Goal: Download file/media: Obtain a digital file from the website

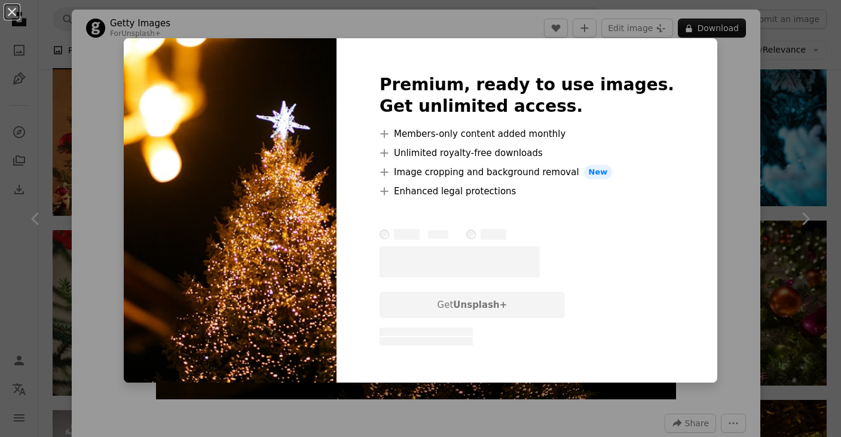
scroll to position [8815, 0]
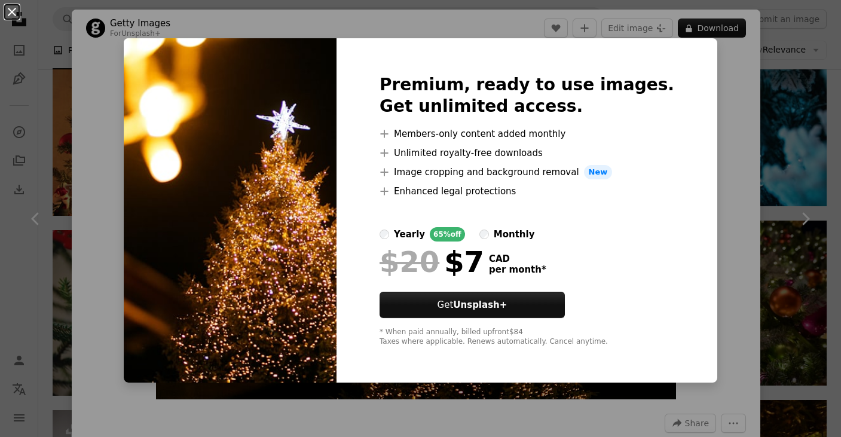
click at [14, 9] on button "An X shape" at bounding box center [12, 12] width 14 height 14
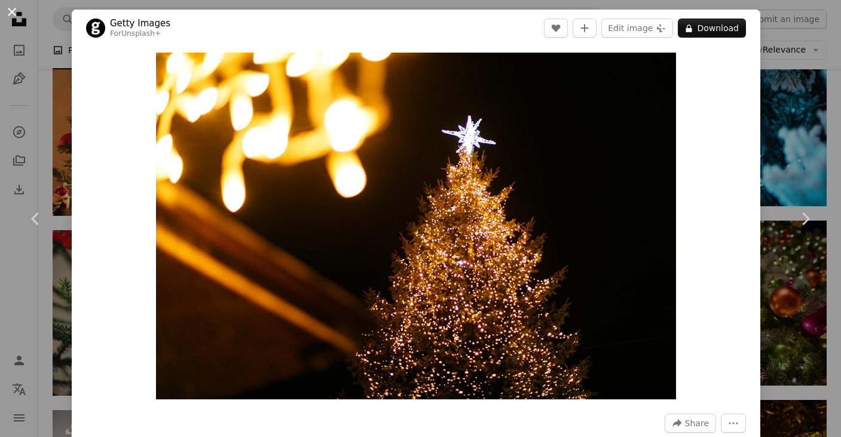
click at [16, 12] on button "An X shape" at bounding box center [12, 12] width 14 height 14
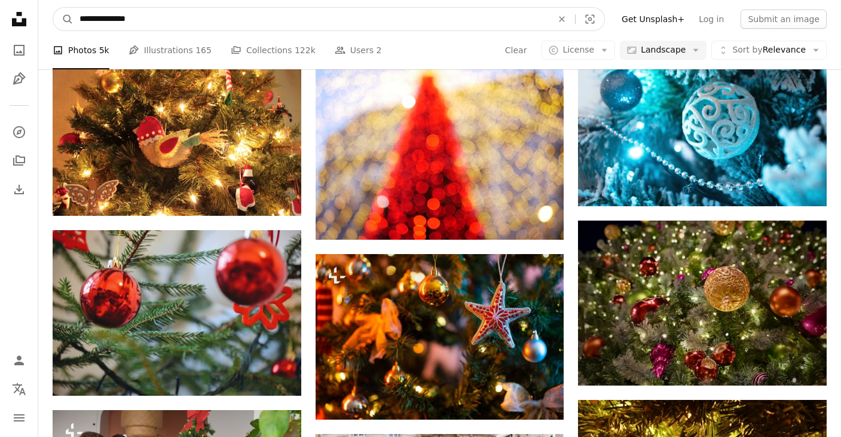
click at [168, 20] on input "**********" at bounding box center [310, 19] width 475 height 23
click at [85, 16] on input "**********" at bounding box center [310, 19] width 475 height 23
type input "**********"
click at [63, 19] on button "A magnifying glass" at bounding box center [63, 19] width 20 height 23
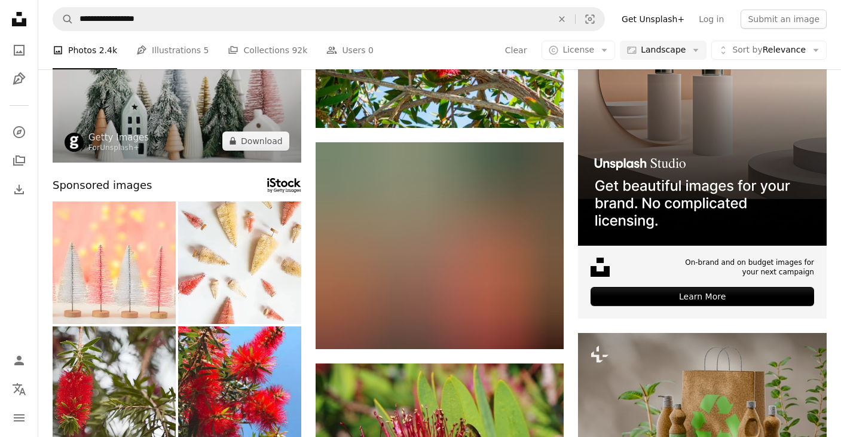
scroll to position [50, 0]
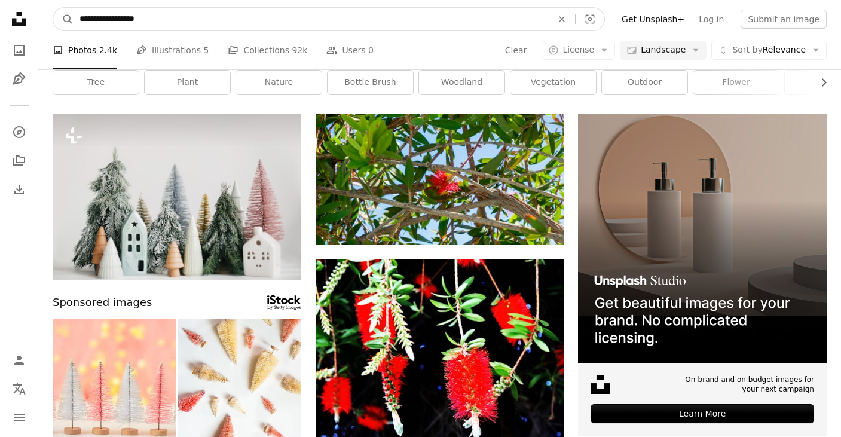
click at [127, 11] on input "**********" at bounding box center [310, 19] width 475 height 23
click at [127, 14] on input "**********" at bounding box center [310, 19] width 475 height 23
type input "**********"
click at [63, 19] on button "A magnifying glass" at bounding box center [63, 19] width 20 height 23
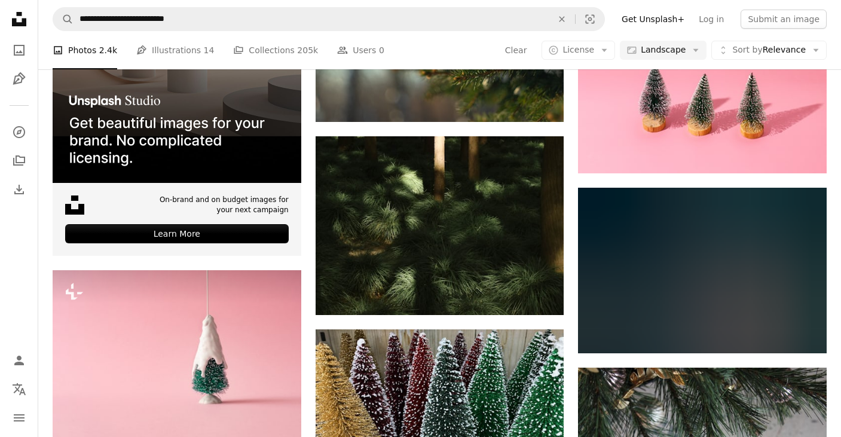
scroll to position [1703, 0]
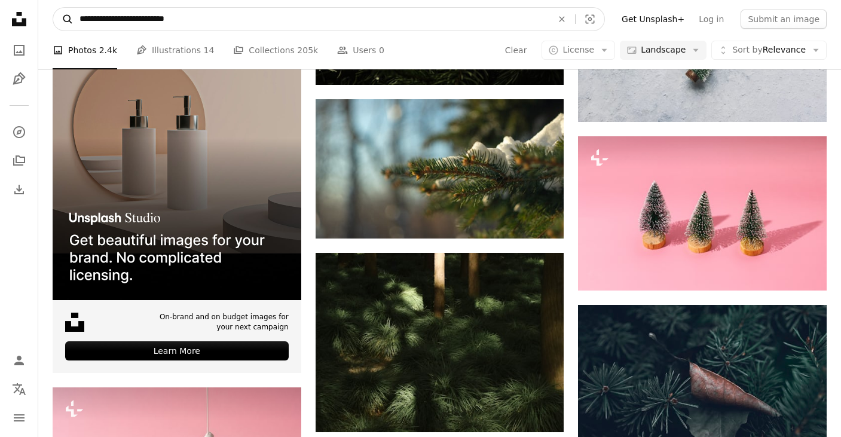
drag, startPoint x: 127, startPoint y: 18, endPoint x: 65, endPoint y: 17, distance: 62.1
click at [65, 17] on form "**********" at bounding box center [329, 19] width 552 height 24
click at [147, 19] on input "**********" at bounding box center [310, 19] width 475 height 23
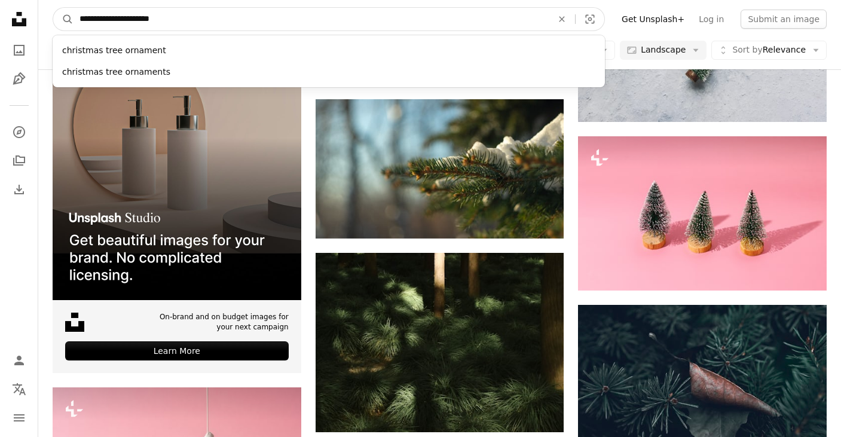
type input "**********"
click at [63, 19] on button "A magnifying glass" at bounding box center [63, 19] width 20 height 23
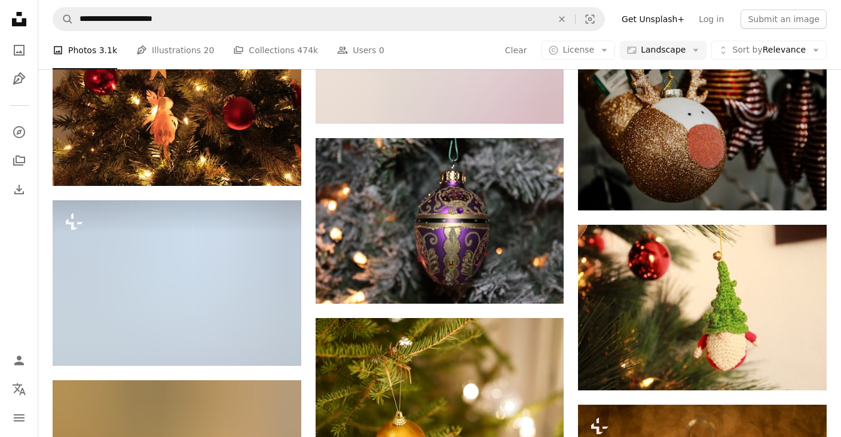
scroll to position [2235, 0]
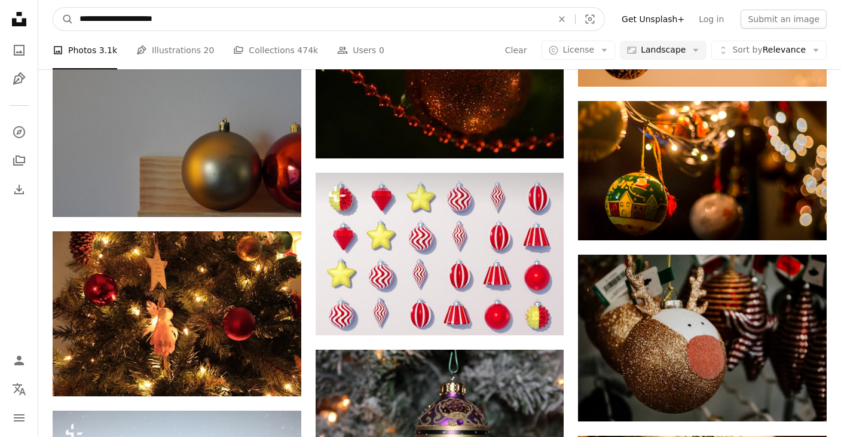
click at [161, 17] on input "**********" at bounding box center [310, 19] width 475 height 23
type input "**********"
click at [63, 19] on button "A magnifying glass" at bounding box center [63, 19] width 20 height 23
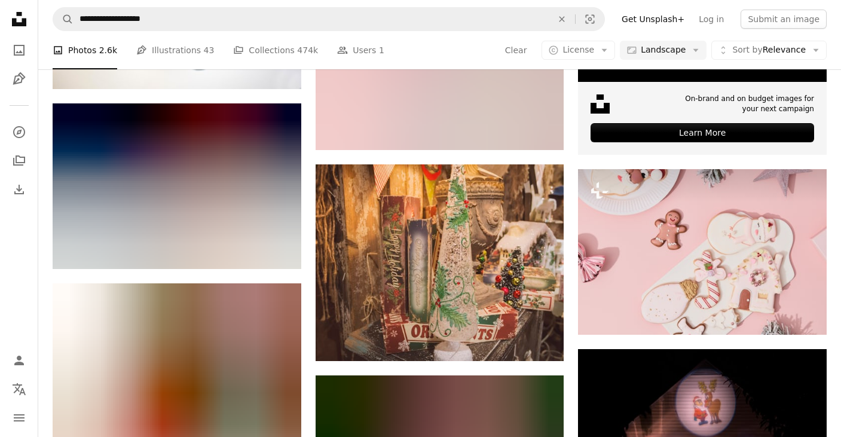
scroll to position [3204, 0]
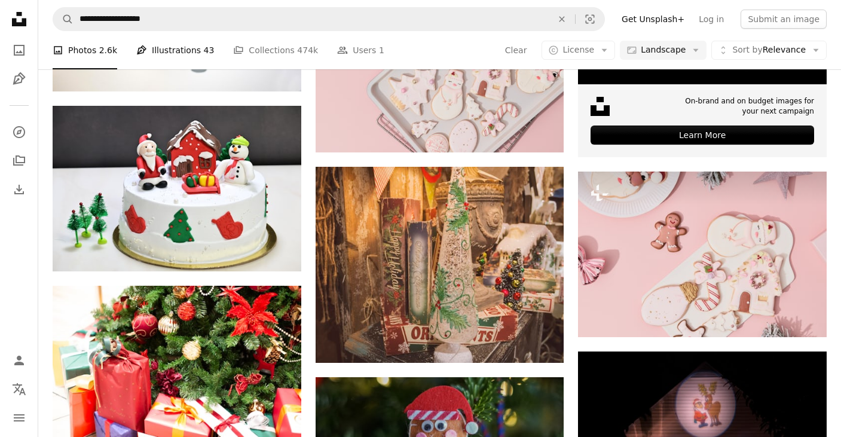
click at [186, 50] on link "Pen Tool Illustrations 43" at bounding box center [175, 50] width 78 height 38
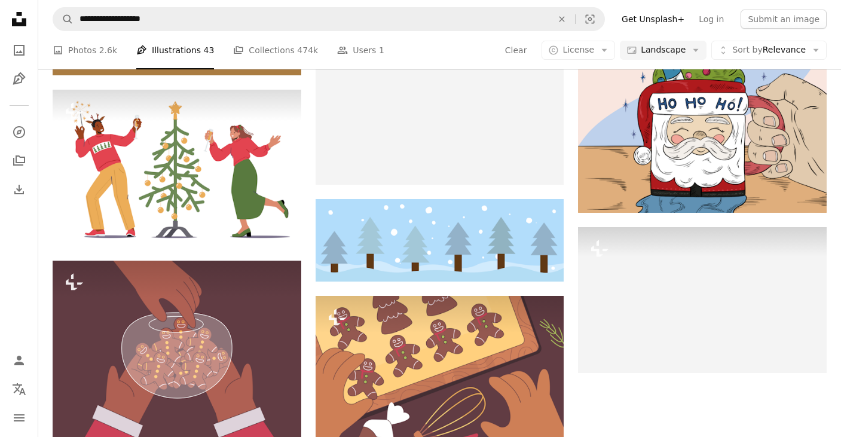
scroll to position [1099, 0]
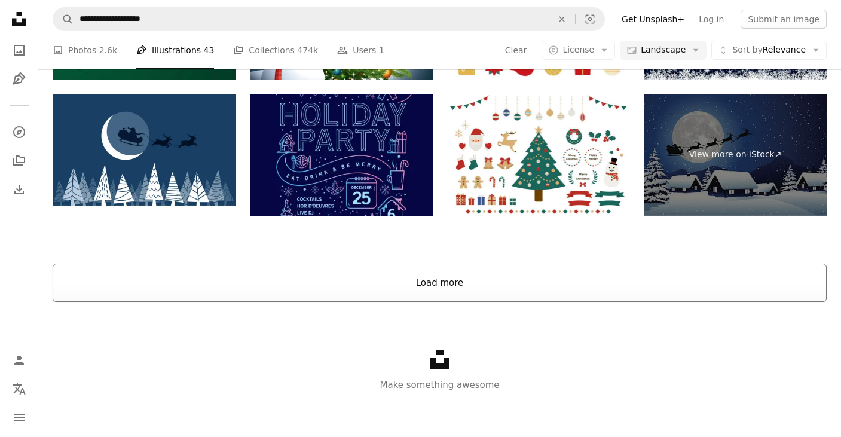
click at [434, 284] on button "Load more" at bounding box center [440, 282] width 774 height 38
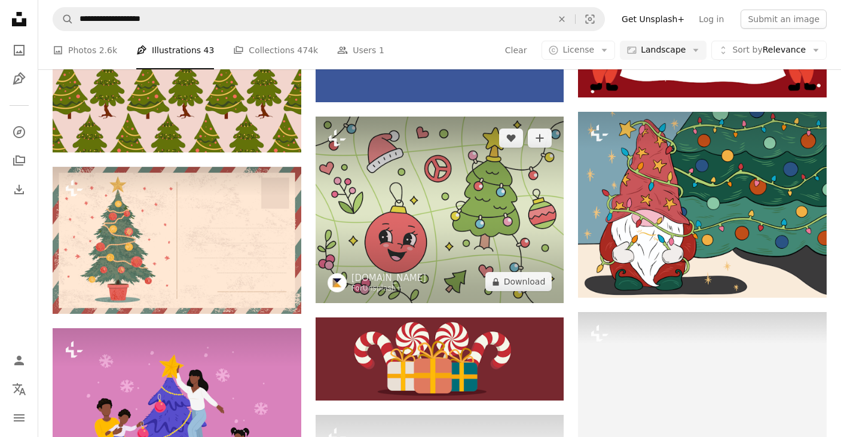
scroll to position [2108, 0]
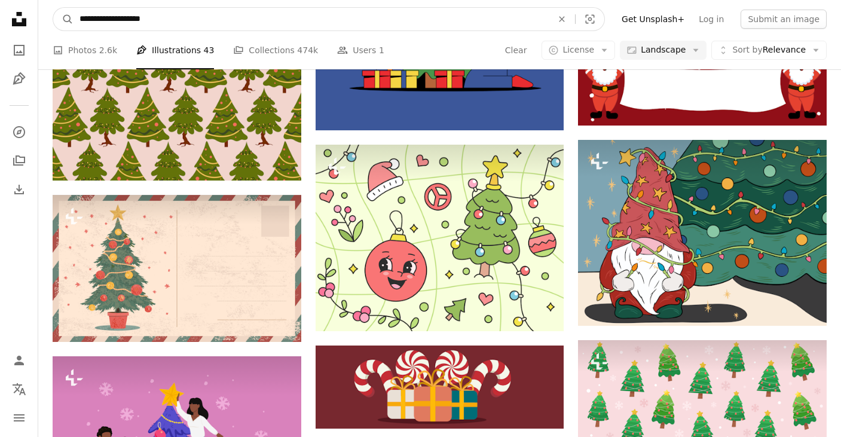
click at [148, 20] on input "**********" at bounding box center [310, 19] width 475 height 23
type input "**********"
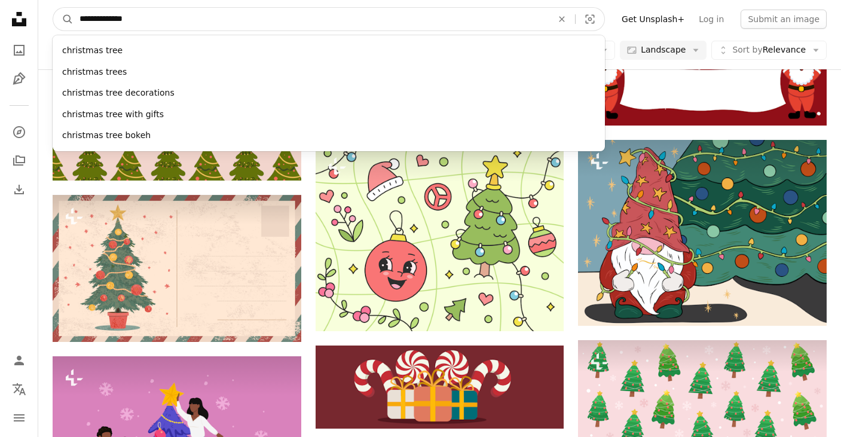
click at [63, 19] on button "A magnifying glass" at bounding box center [63, 19] width 20 height 23
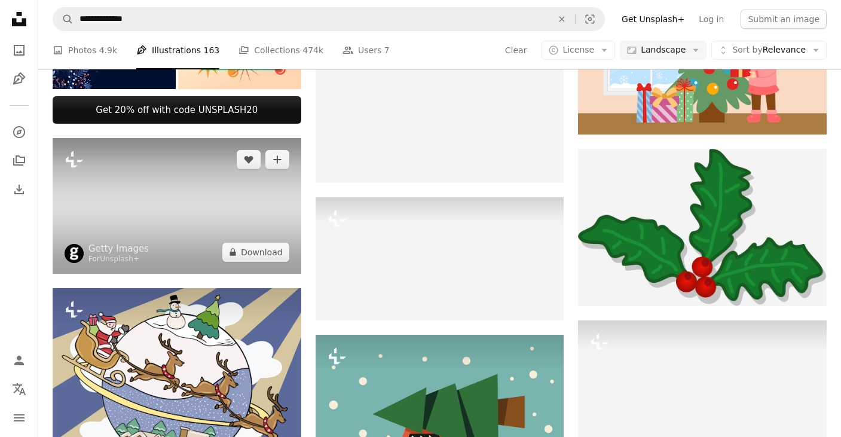
scroll to position [498, 0]
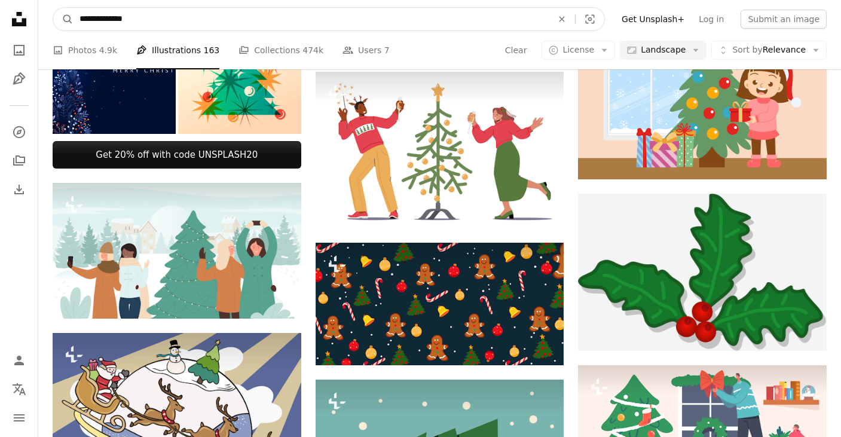
click at [96, 11] on input "**********" at bounding box center [310, 19] width 475 height 23
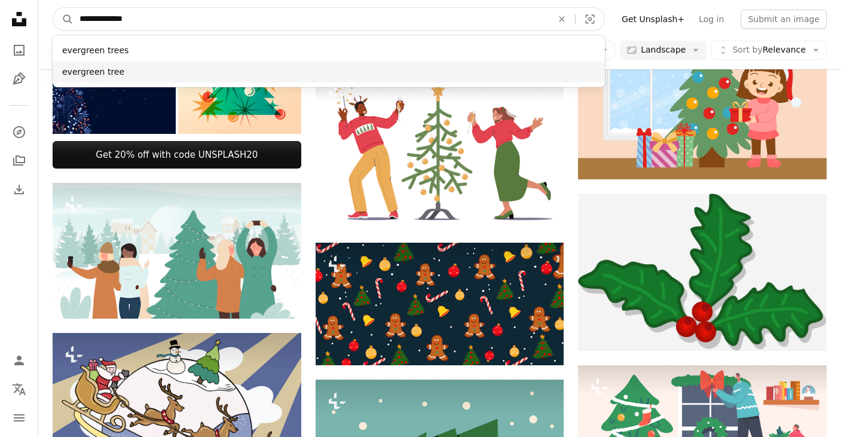
type input "**********"
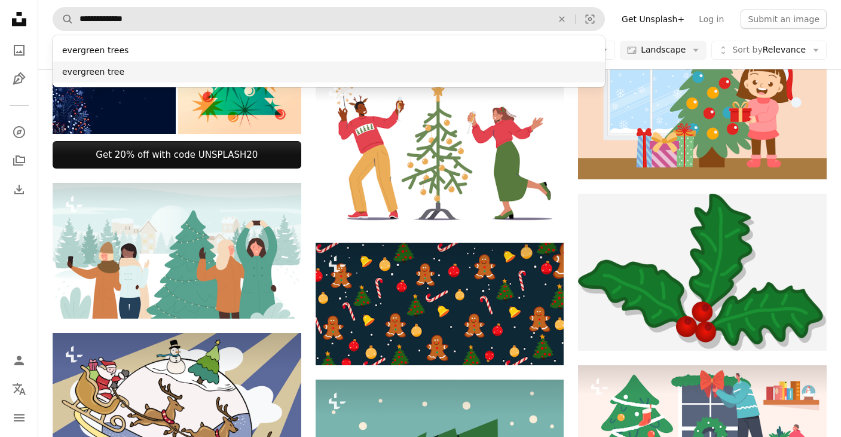
click at [109, 71] on div "evergreen tree" at bounding box center [329, 73] width 552 height 22
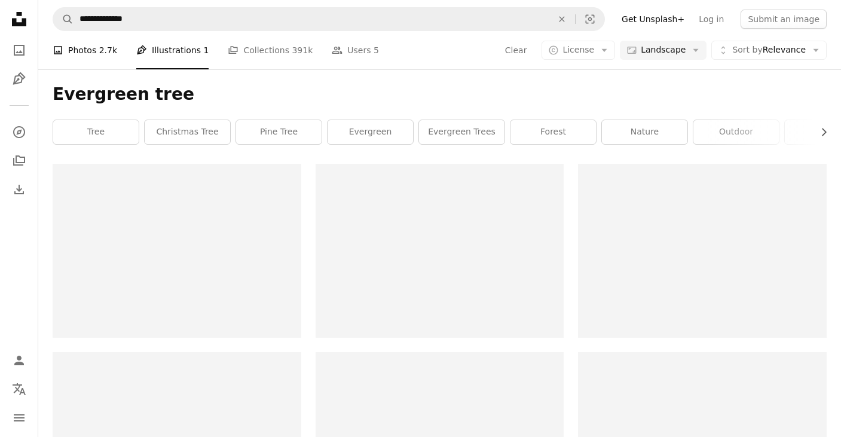
click at [85, 51] on link "A photo Photos 2.7k" at bounding box center [85, 50] width 65 height 38
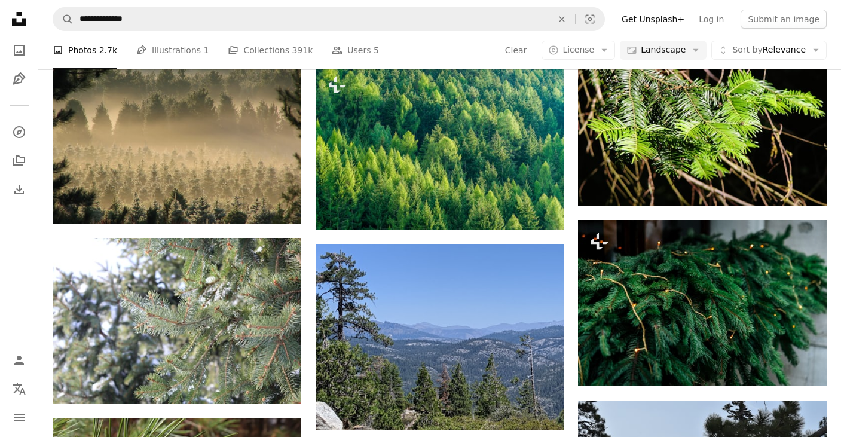
scroll to position [734, 0]
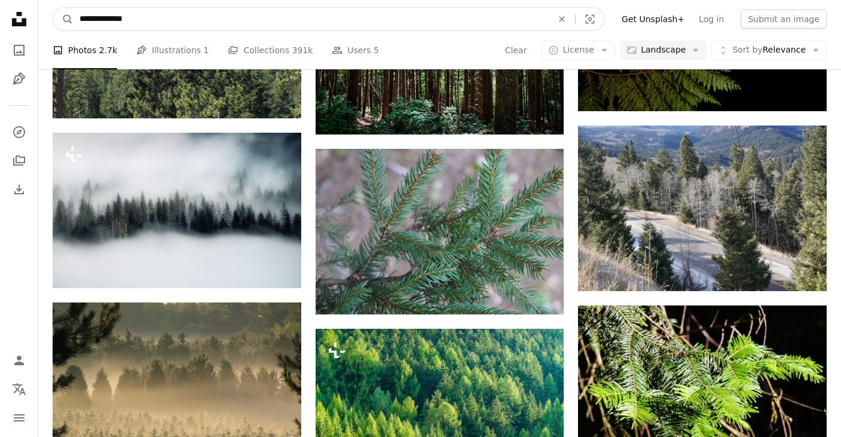
click at [100, 17] on input "**********" at bounding box center [310, 19] width 475 height 23
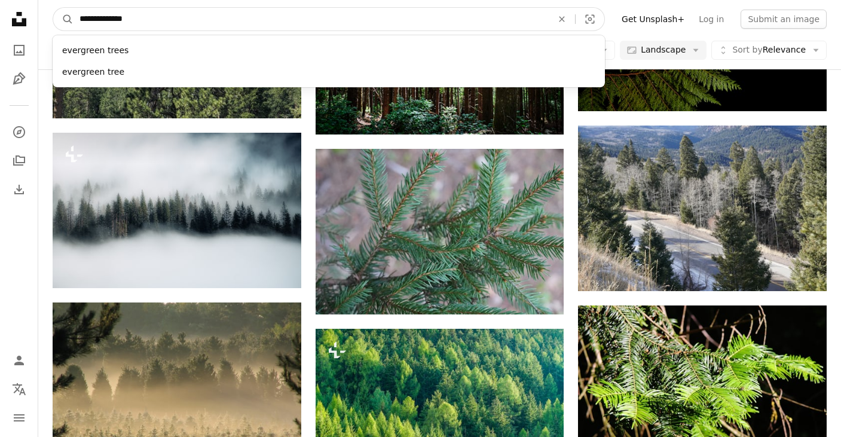
click at [100, 17] on input "**********" at bounding box center [310, 19] width 475 height 23
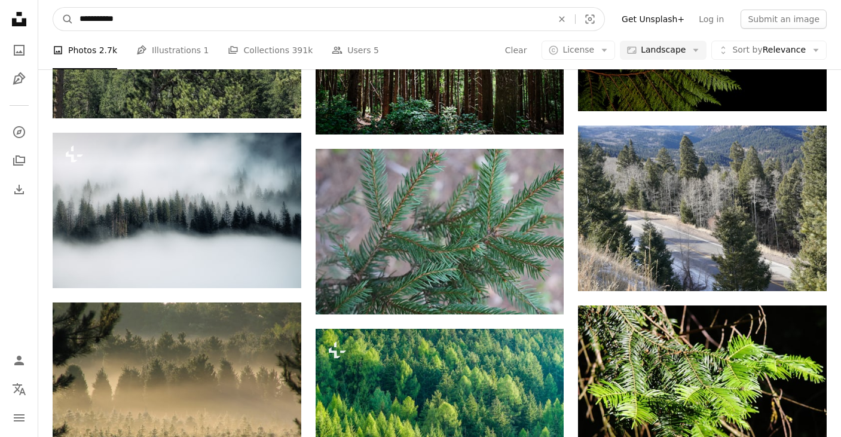
type input "**********"
click at [63, 19] on button "A magnifying glass" at bounding box center [63, 19] width 20 height 23
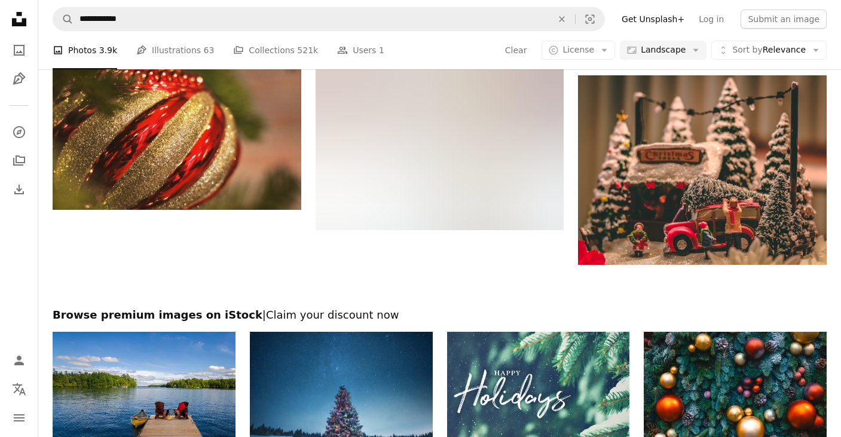
scroll to position [1334, 0]
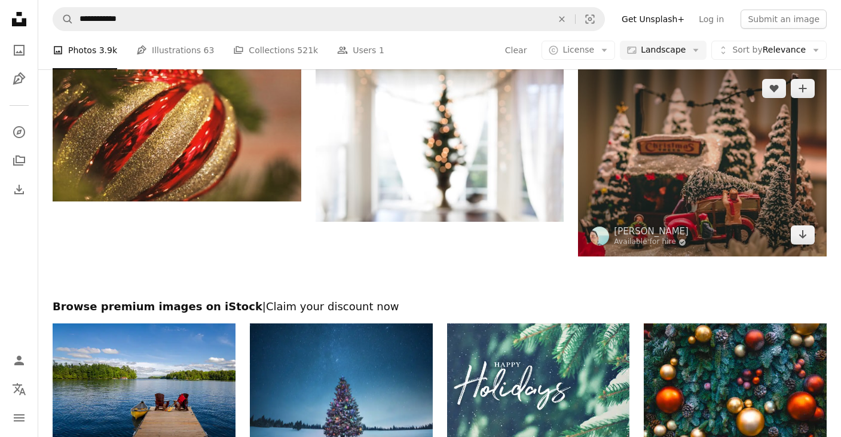
click at [692, 203] on img at bounding box center [702, 162] width 249 height 190
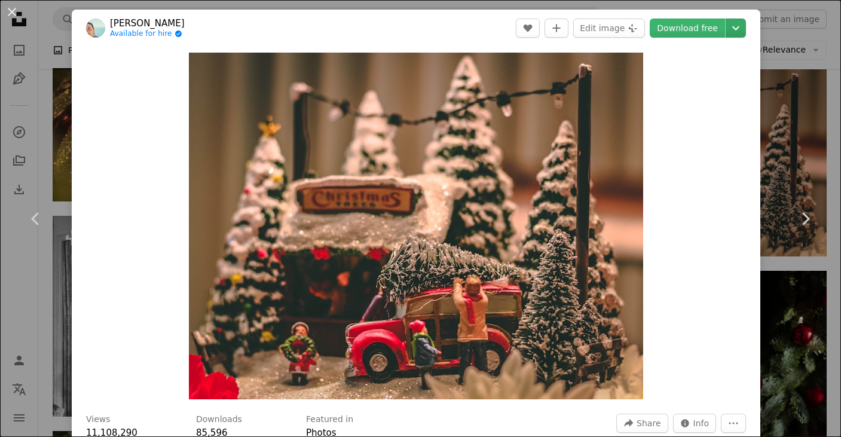
click at [737, 28] on icon "Choose download size" at bounding box center [735, 28] width 7 height 4
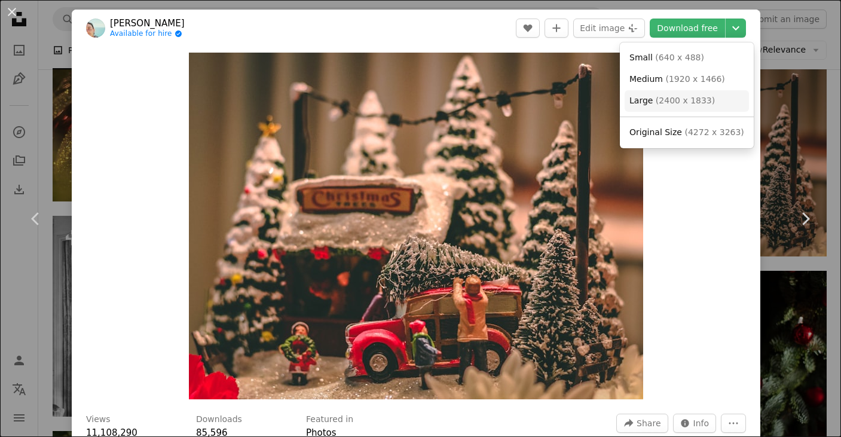
click at [688, 98] on span "( 2400 x 1833 )" at bounding box center [684, 101] width 59 height 10
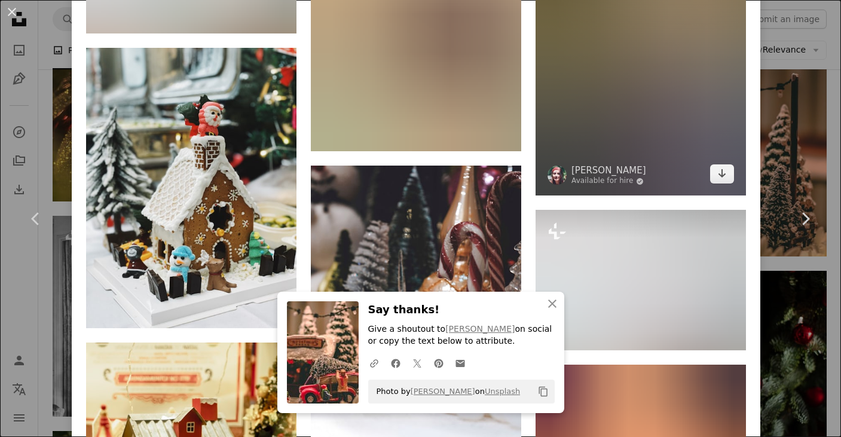
scroll to position [1712, 0]
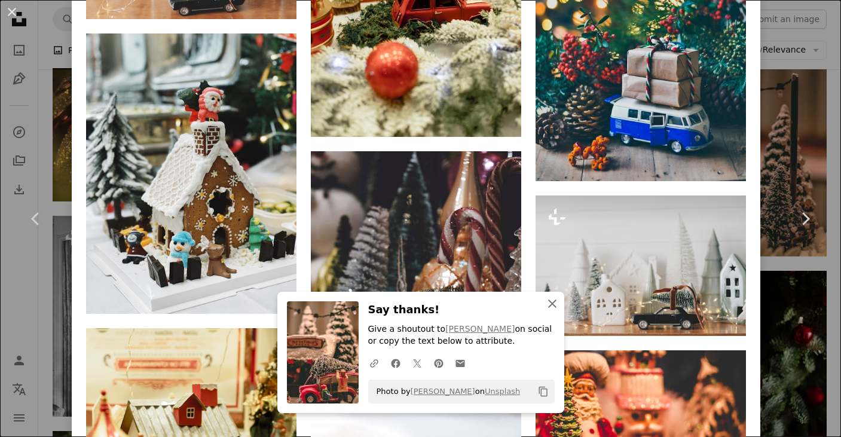
click at [553, 302] on icon "An X shape" at bounding box center [552, 303] width 14 height 14
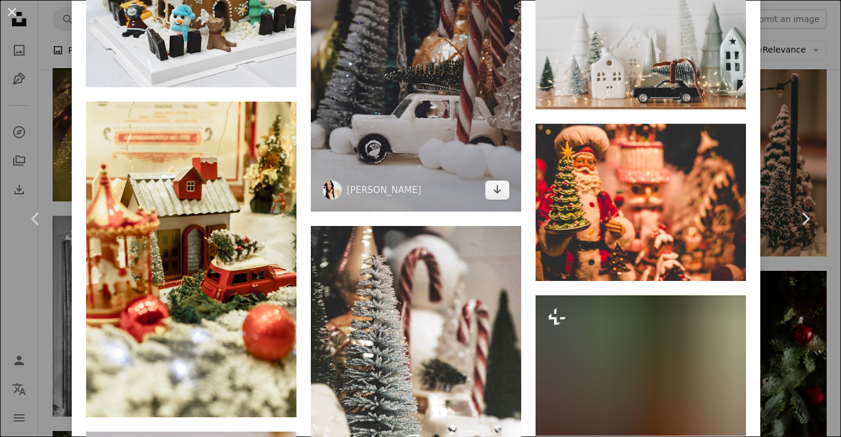
scroll to position [1939, 0]
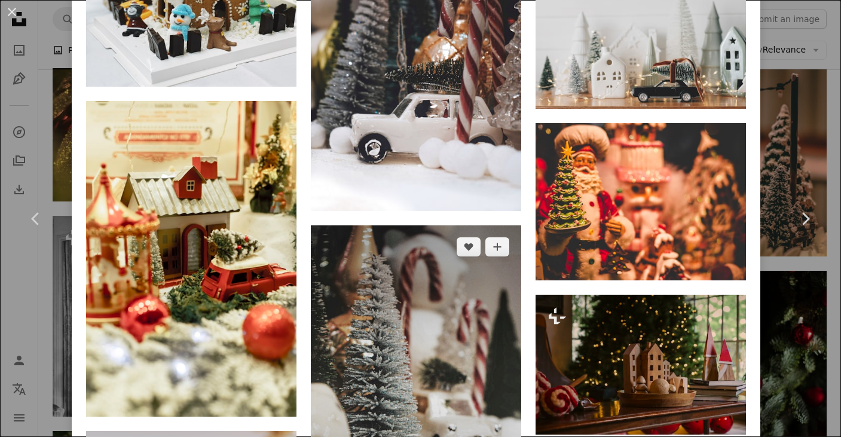
click at [462, 263] on img at bounding box center [416, 382] width 210 height 315
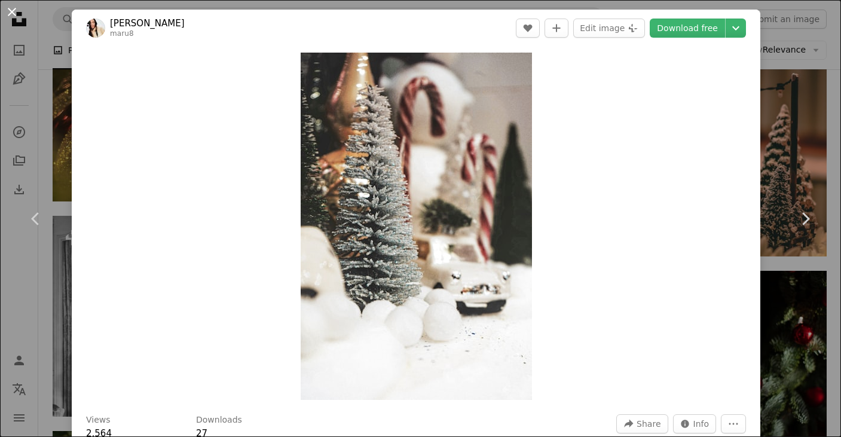
click at [13, 11] on button "An X shape" at bounding box center [12, 12] width 14 height 14
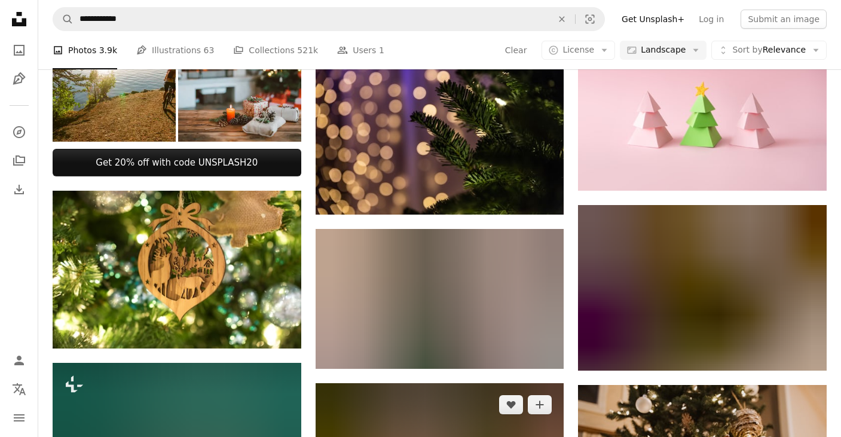
scroll to position [470, 0]
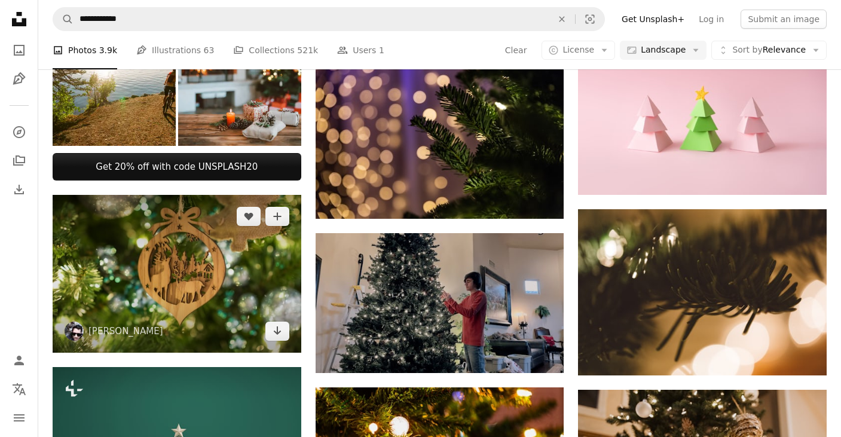
click at [239, 269] on img at bounding box center [177, 274] width 249 height 158
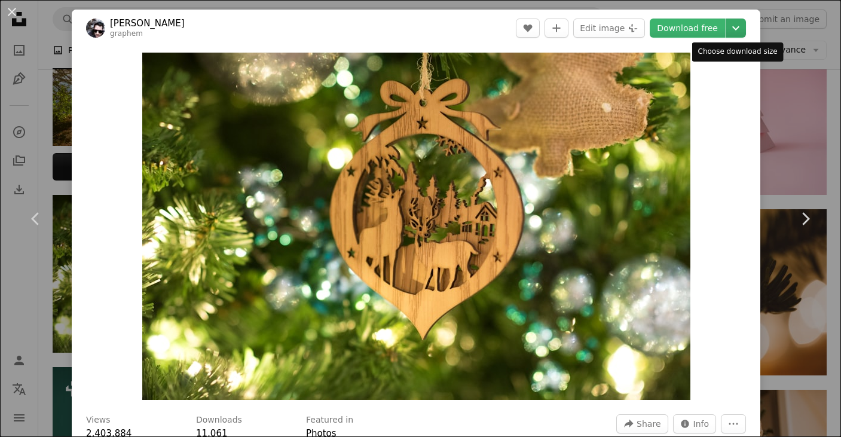
click at [736, 27] on icon "Chevron down" at bounding box center [735, 28] width 19 height 14
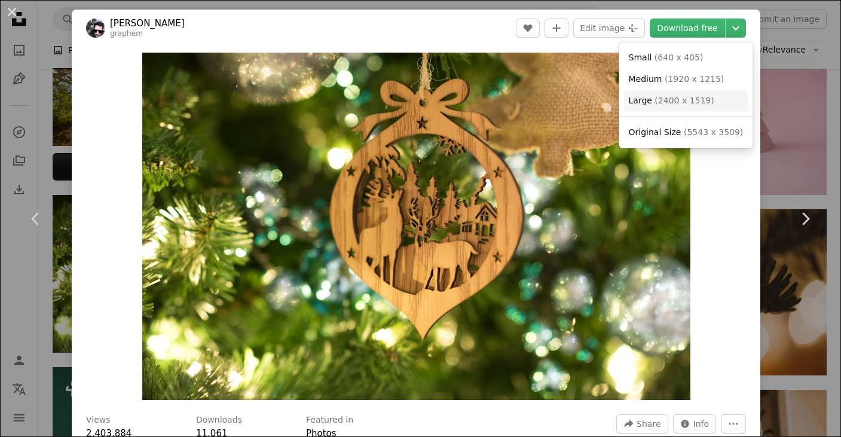
click at [700, 99] on span "( 2400 x 1519 )" at bounding box center [683, 101] width 59 height 10
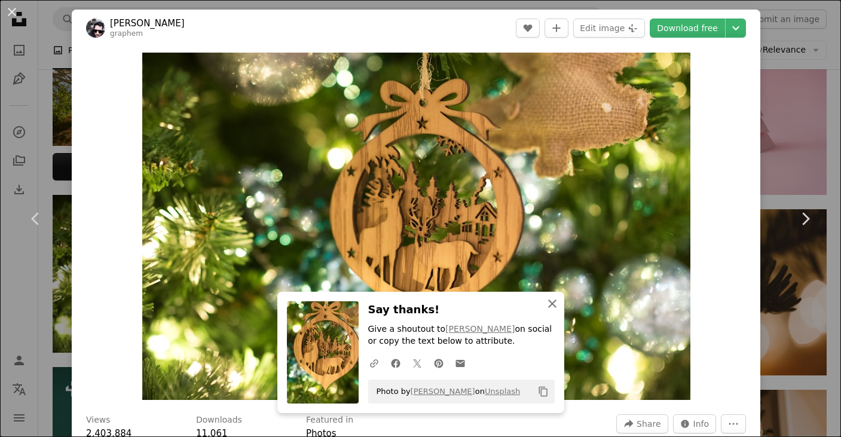
click at [554, 305] on icon "An X shape" at bounding box center [552, 303] width 14 height 14
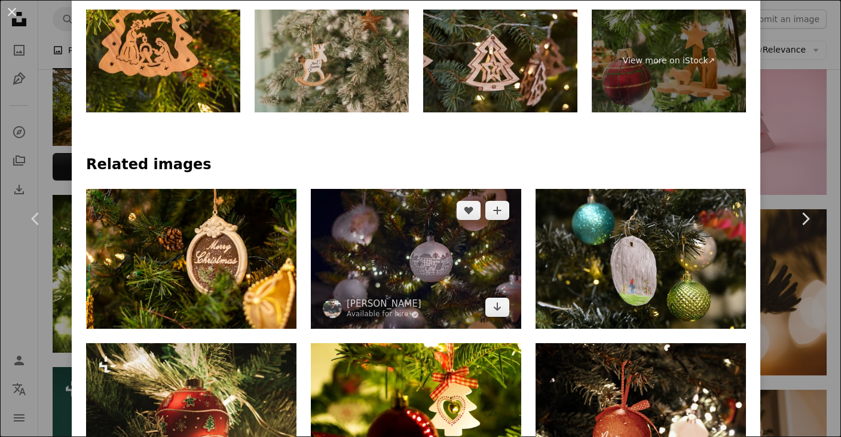
scroll to position [755, 0]
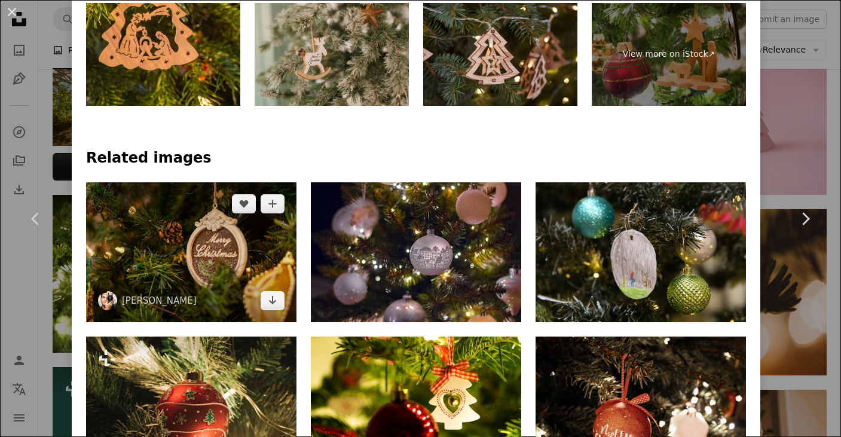
click at [219, 248] on img at bounding box center [191, 252] width 210 height 140
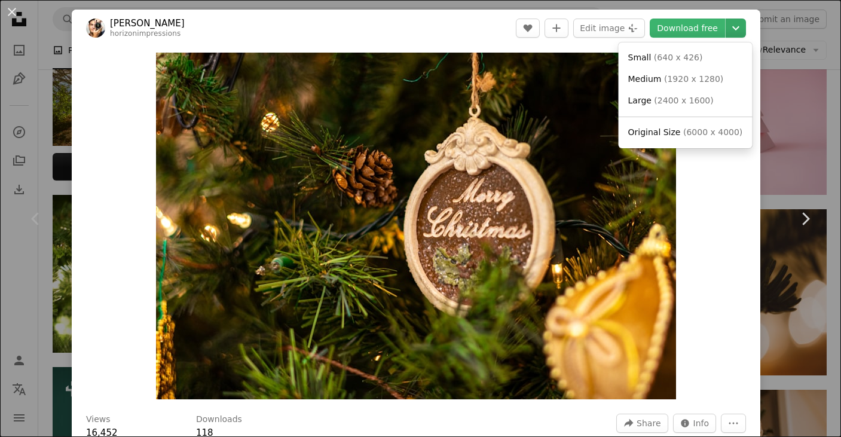
click at [739, 26] on icon "Chevron down" at bounding box center [735, 28] width 19 height 14
click at [697, 101] on span "( 2400 x 1600 )" at bounding box center [683, 101] width 59 height 10
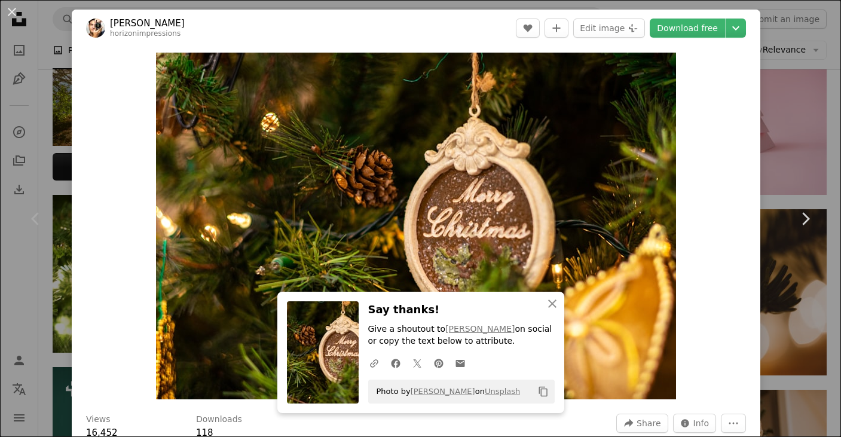
click at [20, 253] on div "Chevron left" at bounding box center [36, 218] width 72 height 115
click at [716, 195] on div "Zoom in" at bounding box center [416, 226] width 688 height 358
click at [550, 304] on icon "An X shape" at bounding box center [552, 303] width 14 height 14
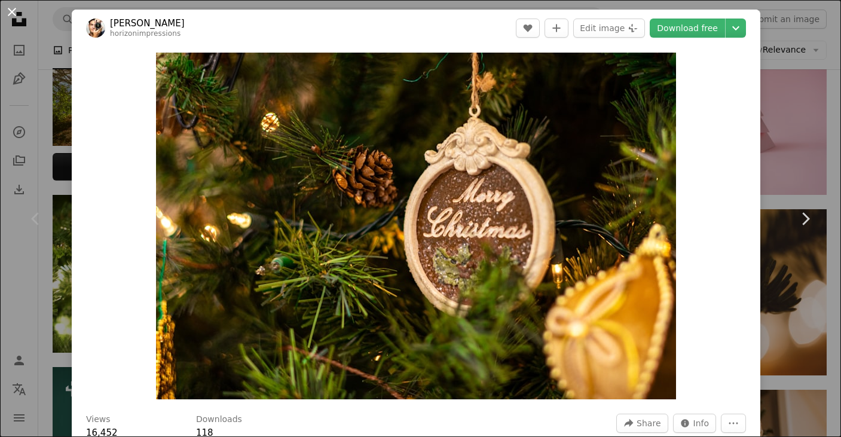
click at [14, 9] on button "An X shape" at bounding box center [12, 12] width 14 height 14
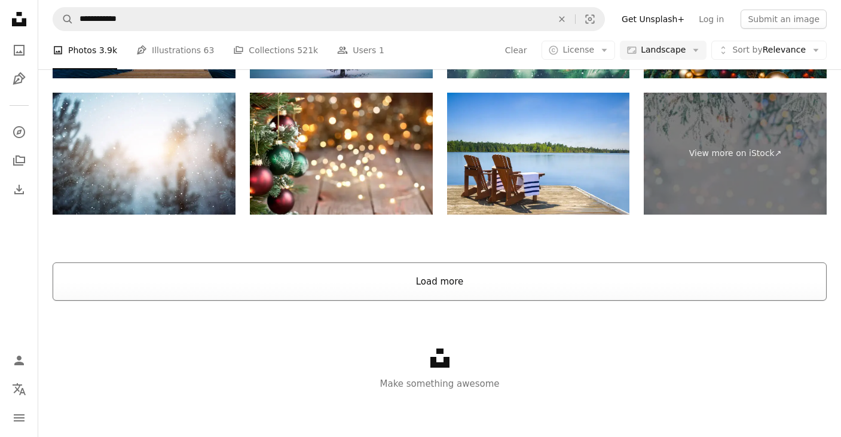
click at [483, 274] on button "Load more" at bounding box center [440, 281] width 774 height 38
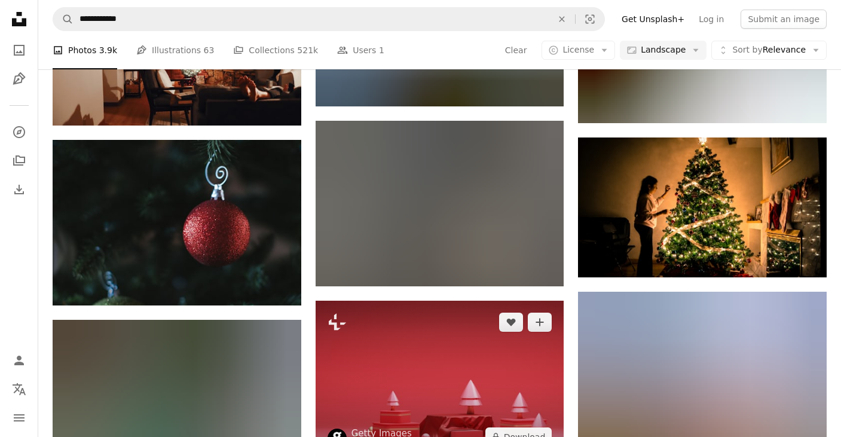
scroll to position [6519, 0]
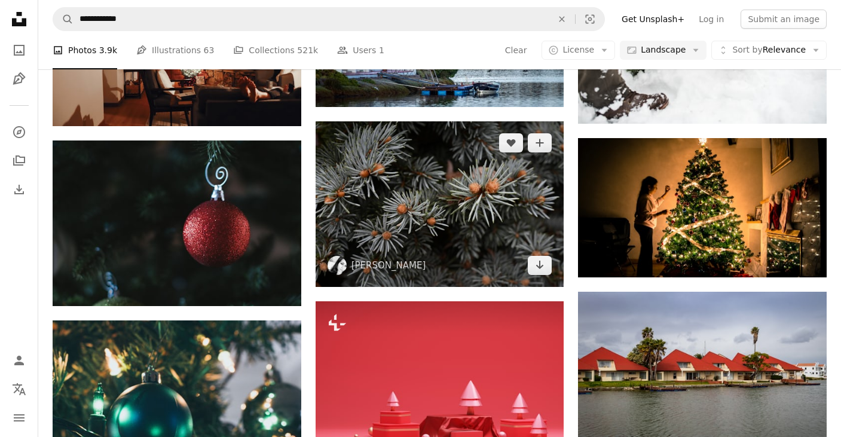
click at [496, 216] on img at bounding box center [439, 203] width 249 height 165
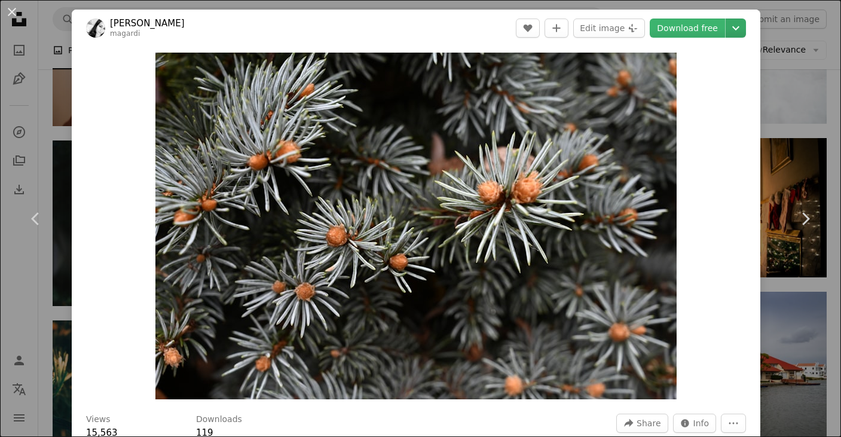
click at [736, 29] on icon "Choose download size" at bounding box center [735, 28] width 7 height 4
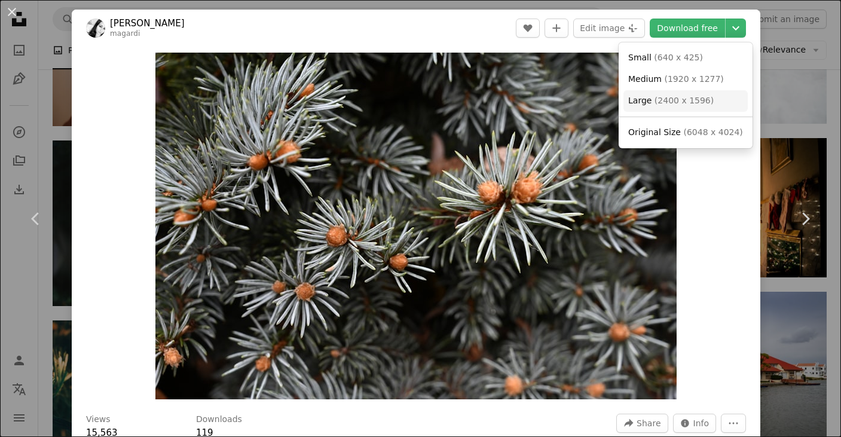
click at [685, 95] on span "Large ( 2400 x 1596 )" at bounding box center [670, 101] width 85 height 12
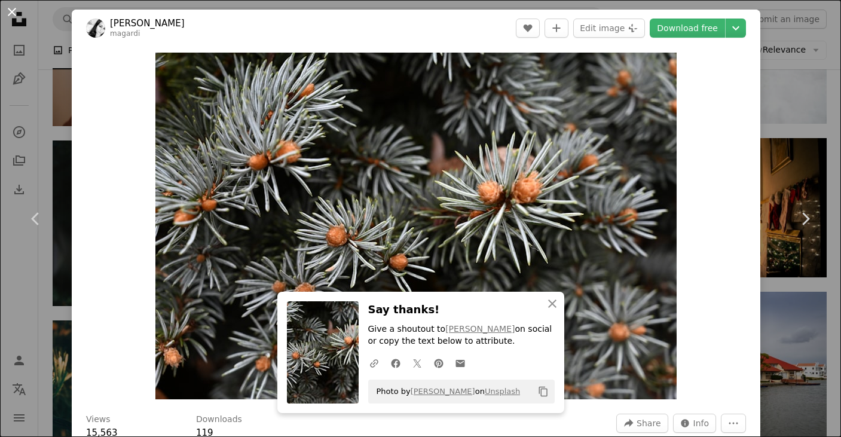
click at [10, 9] on button "An X shape" at bounding box center [12, 12] width 14 height 14
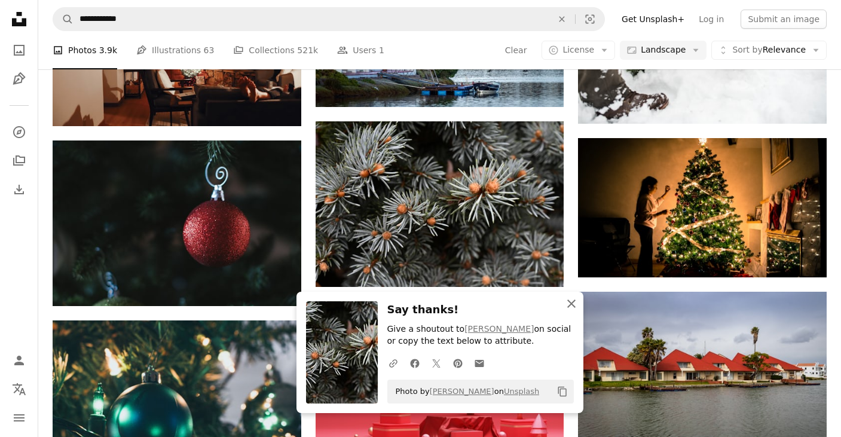
click at [572, 303] on icon "An X shape" at bounding box center [571, 303] width 14 height 14
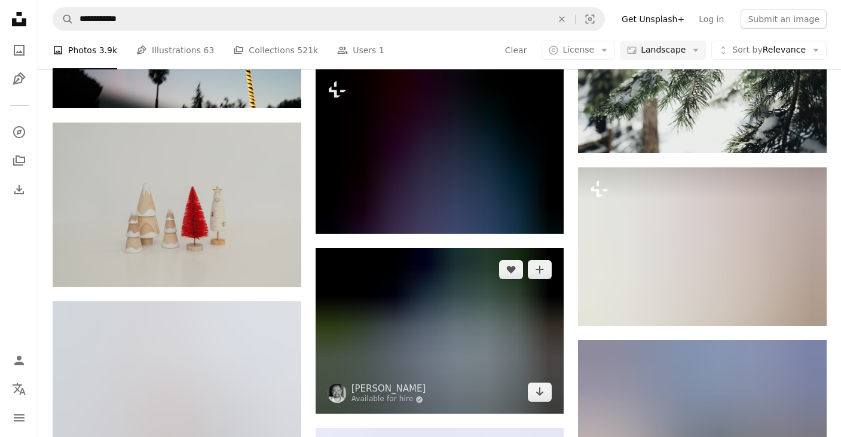
scroll to position [11069, 0]
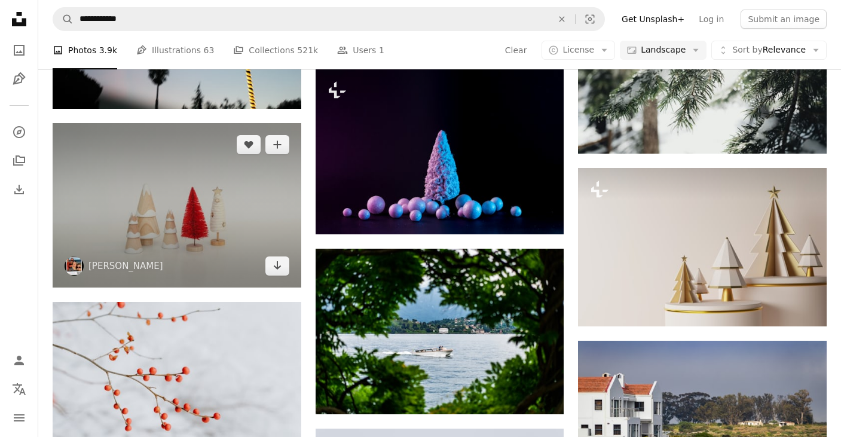
click at [209, 225] on img at bounding box center [177, 205] width 249 height 164
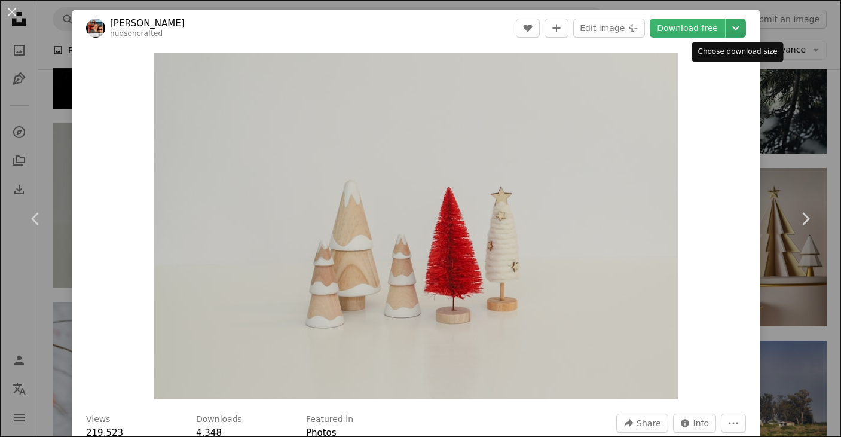
click at [738, 23] on icon "Chevron down" at bounding box center [735, 28] width 19 height 14
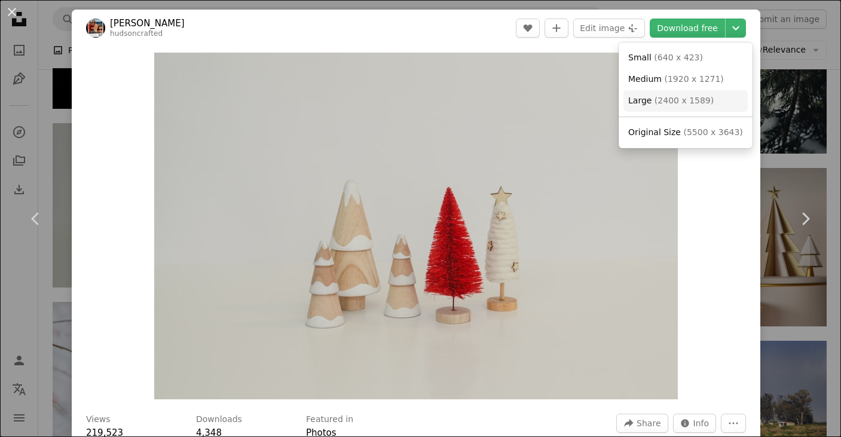
click at [700, 96] on span "( 2400 x 1589 )" at bounding box center [683, 101] width 59 height 10
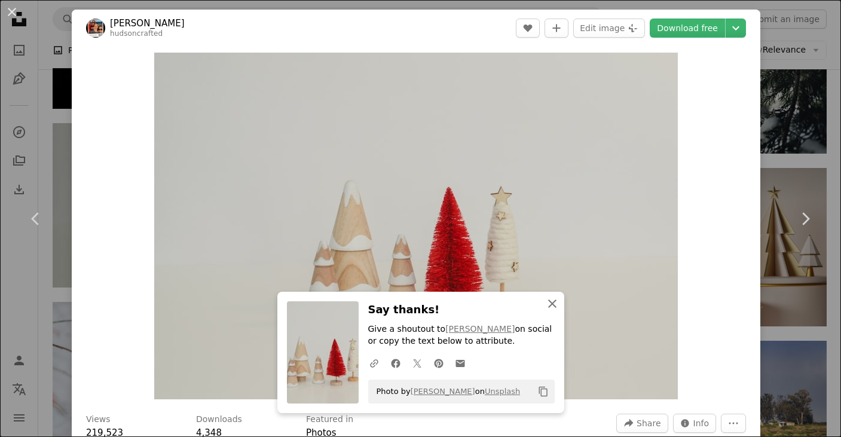
click at [554, 305] on icon "An X shape" at bounding box center [552, 303] width 14 height 14
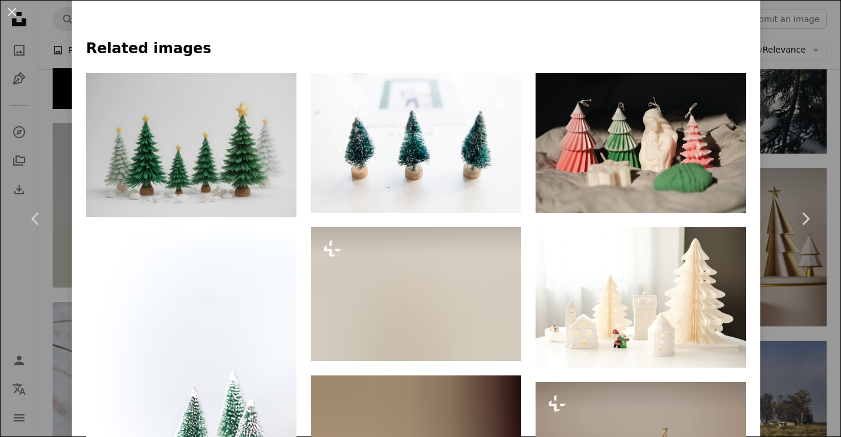
scroll to position [839, 0]
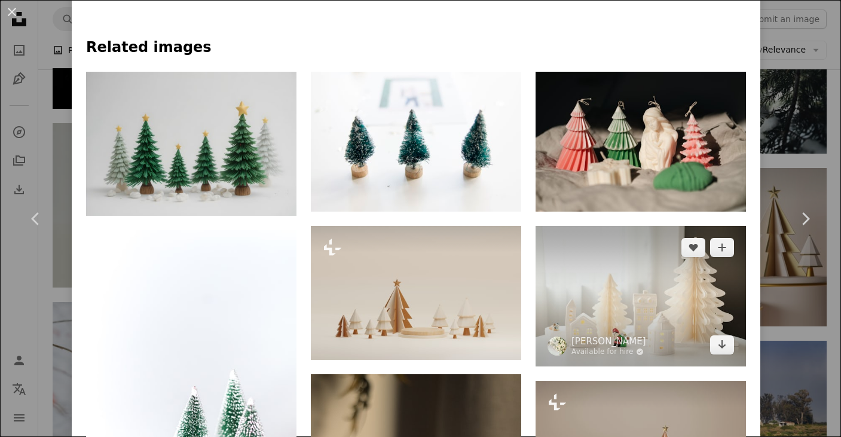
click at [654, 308] on img at bounding box center [640, 296] width 210 height 140
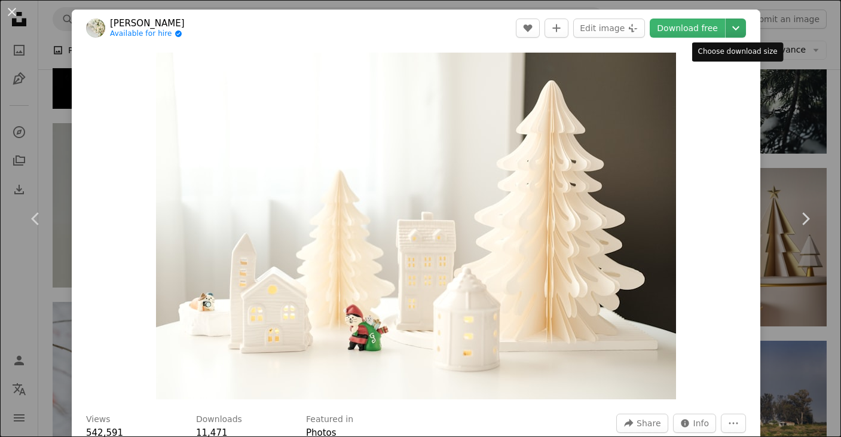
click at [734, 26] on icon "Chevron down" at bounding box center [735, 28] width 19 height 14
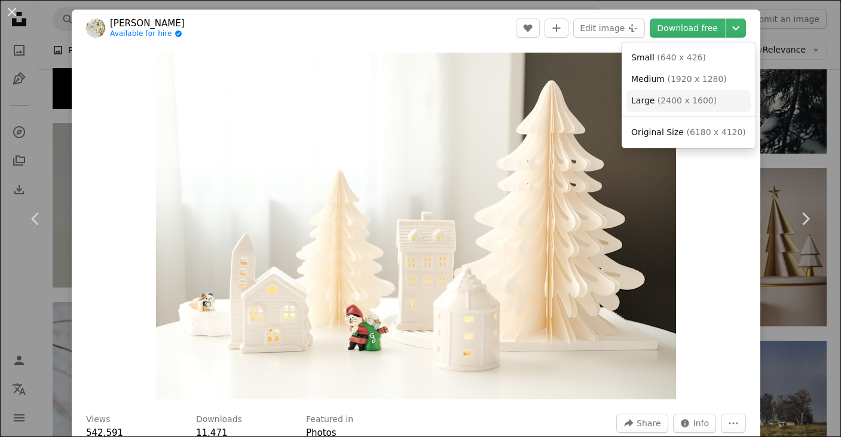
click at [691, 103] on span "( 2400 x 1600 )" at bounding box center [686, 101] width 59 height 10
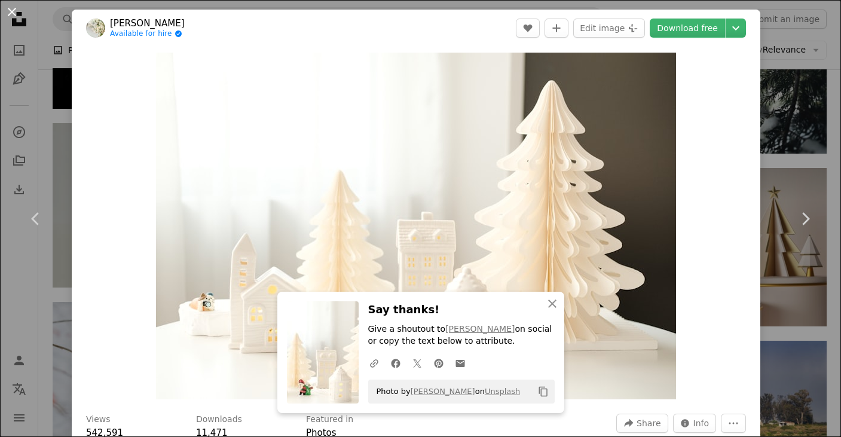
click at [16, 9] on button "An X shape" at bounding box center [12, 12] width 14 height 14
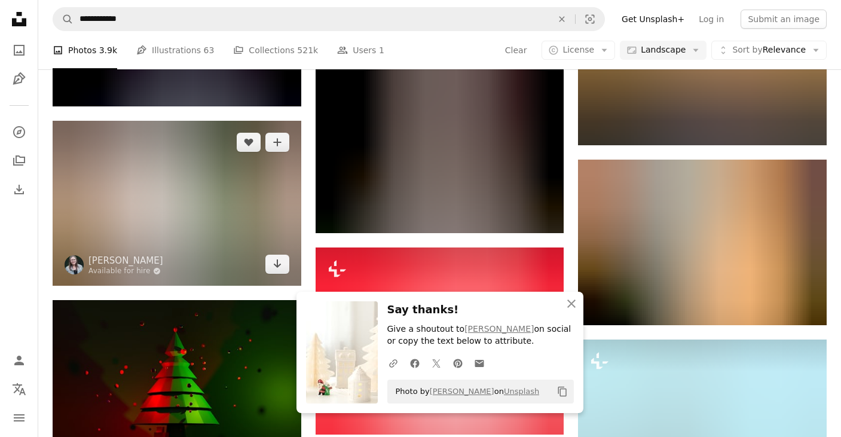
scroll to position [11615, 0]
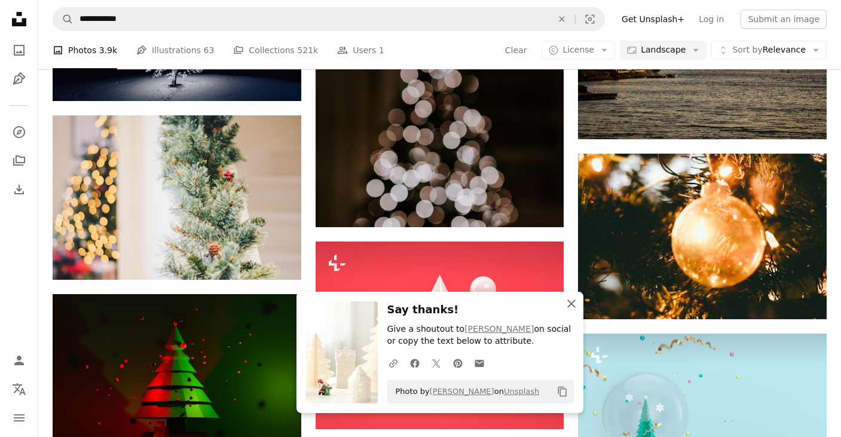
click at [571, 306] on icon "An X shape" at bounding box center [571, 303] width 14 height 14
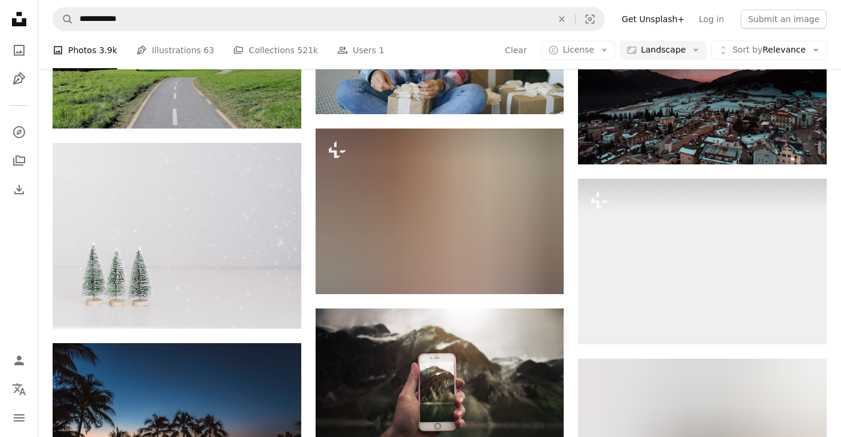
scroll to position [22739, 0]
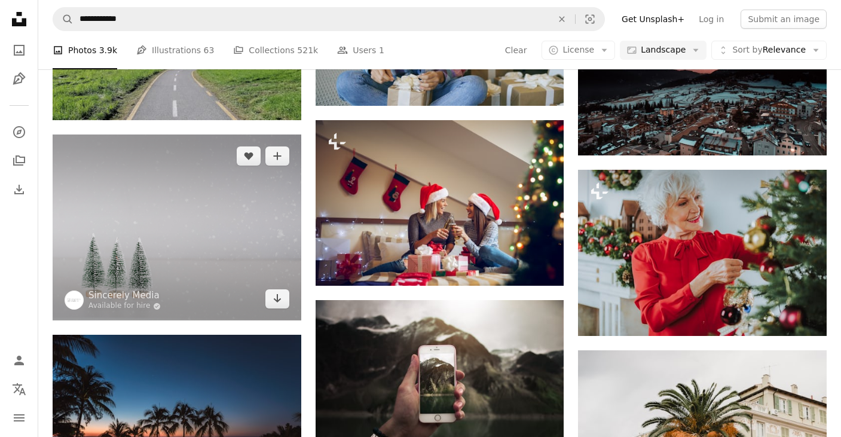
click at [243, 267] on img at bounding box center [177, 227] width 249 height 186
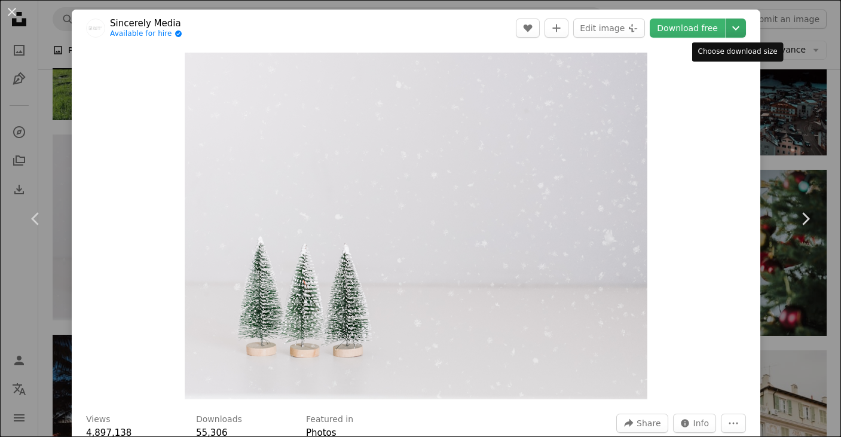
click at [736, 24] on icon "Chevron down" at bounding box center [735, 28] width 19 height 14
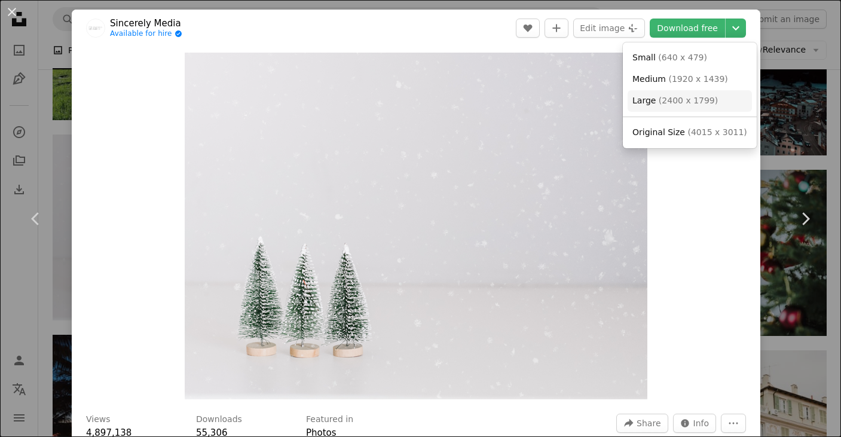
click at [682, 100] on span "( 2400 x 1799 )" at bounding box center [687, 101] width 59 height 10
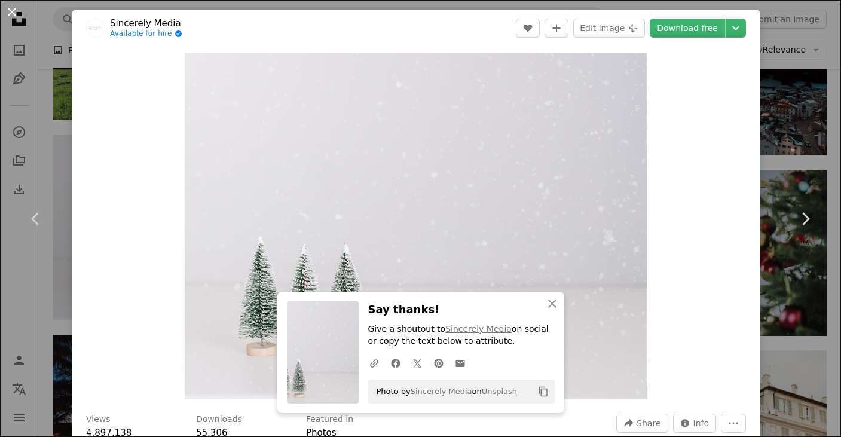
click at [13, 10] on button "An X shape" at bounding box center [12, 12] width 14 height 14
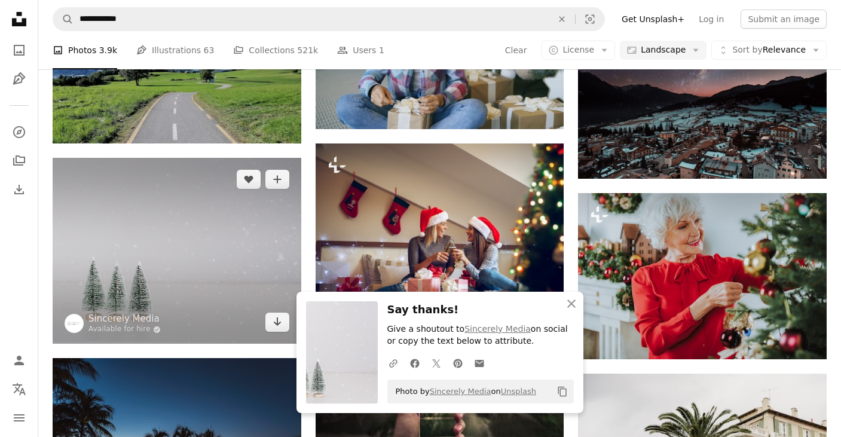
scroll to position [22705, 0]
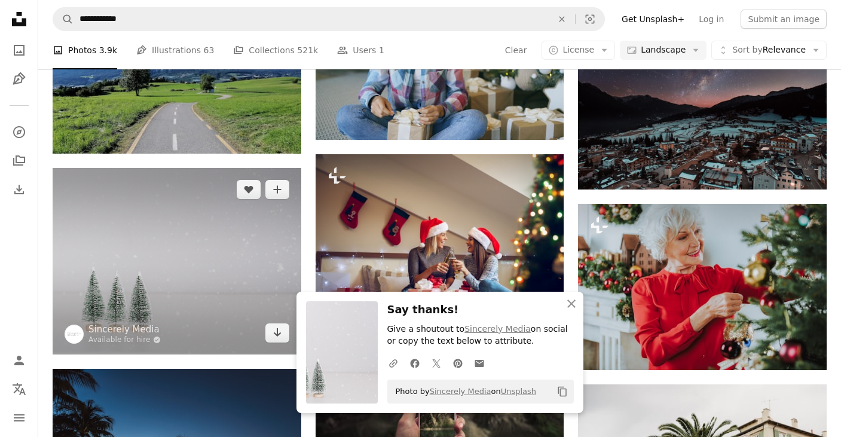
click at [196, 259] on img at bounding box center [177, 261] width 249 height 186
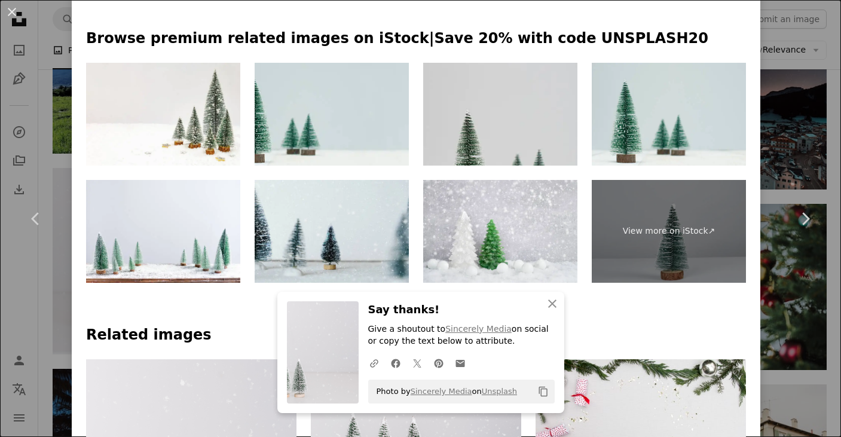
scroll to position [636, 0]
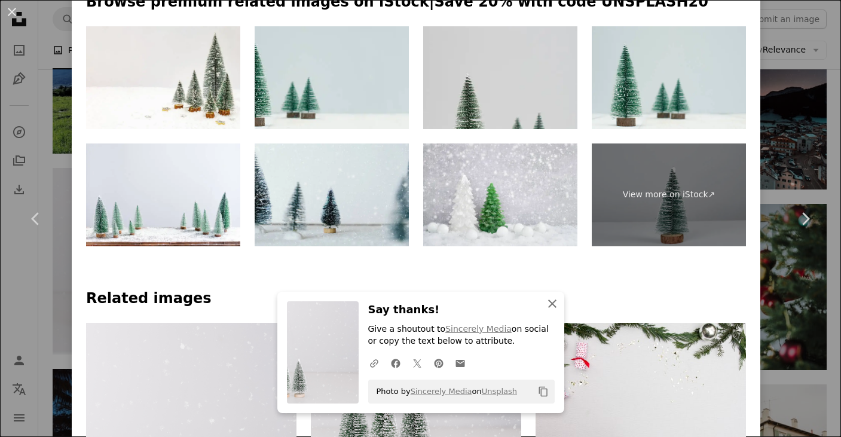
click at [554, 302] on icon "button" at bounding box center [552, 303] width 8 height 8
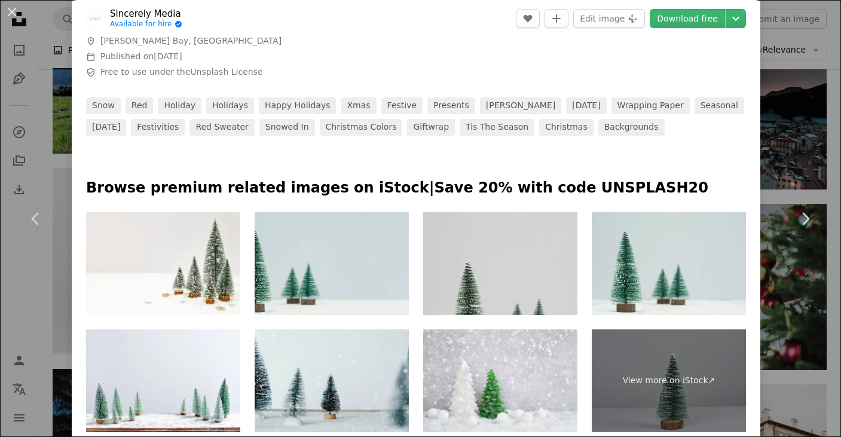
scroll to position [0, 0]
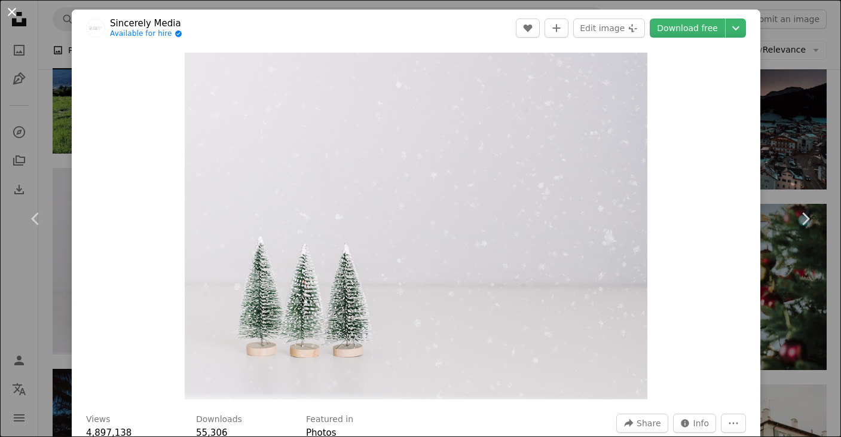
click at [16, 12] on button "An X shape" at bounding box center [12, 12] width 14 height 14
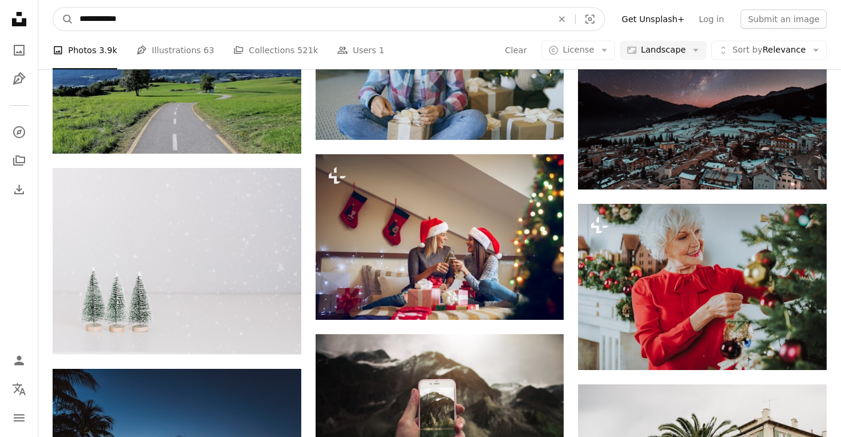
click at [99, 16] on input "**********" at bounding box center [310, 19] width 475 height 23
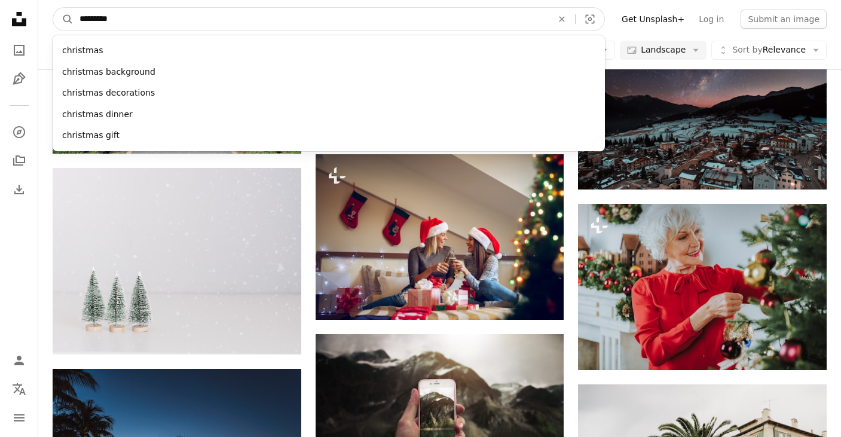
type input "*********"
click at [63, 19] on button "A magnifying glass" at bounding box center [63, 19] width 20 height 23
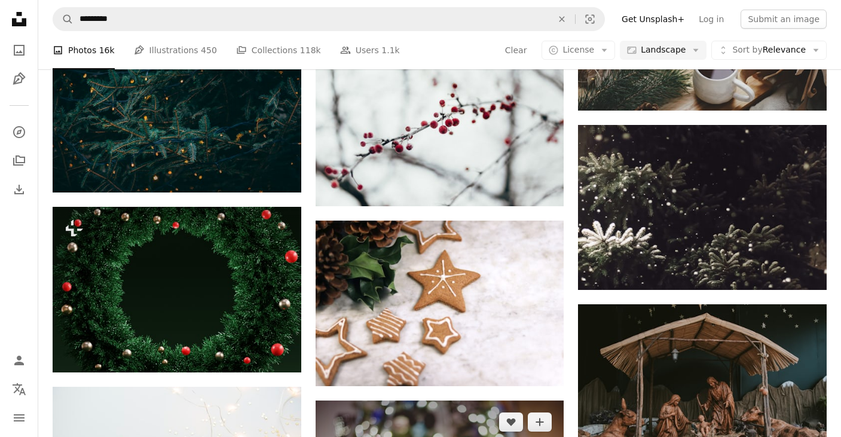
scroll to position [3547, 0]
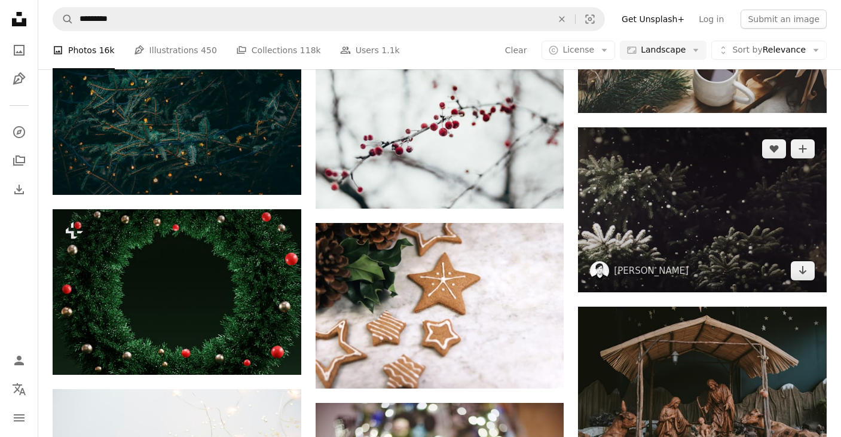
click at [682, 217] on img at bounding box center [702, 209] width 249 height 165
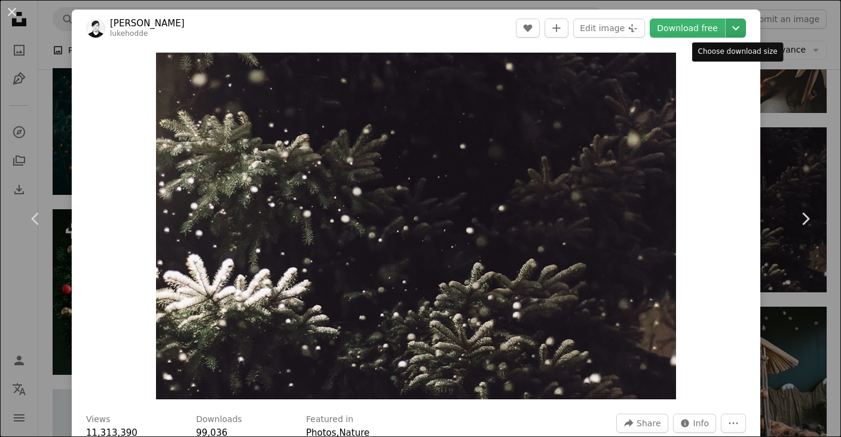
click at [739, 27] on icon "Choose download size" at bounding box center [735, 28] width 7 height 4
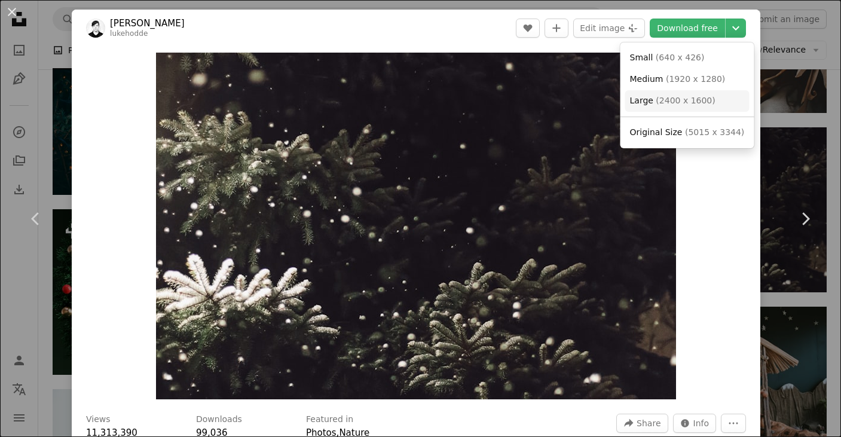
click at [712, 97] on link "Large ( 2400 x 1600 )" at bounding box center [687, 101] width 124 height 22
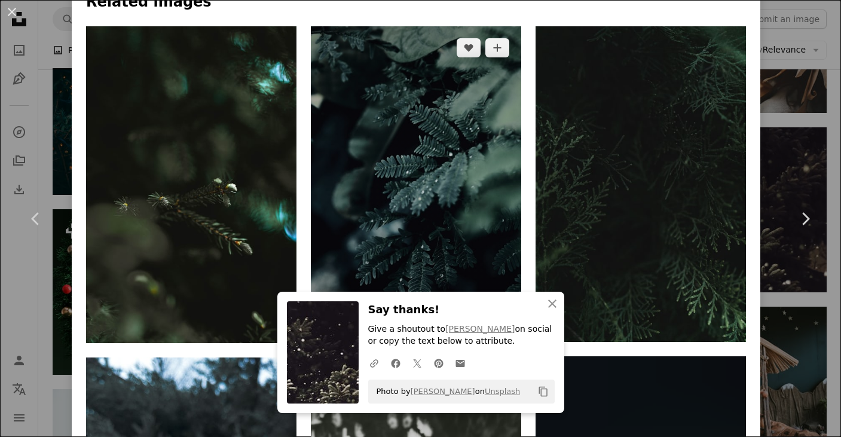
scroll to position [922, 0]
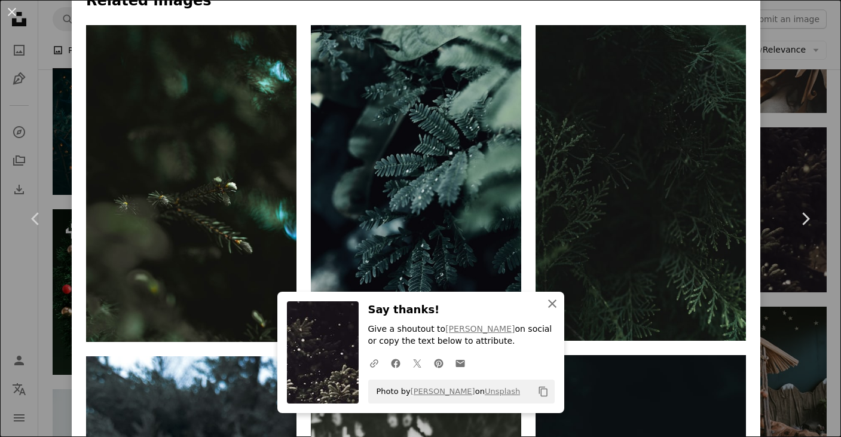
click at [551, 305] on icon "button" at bounding box center [552, 303] width 8 height 8
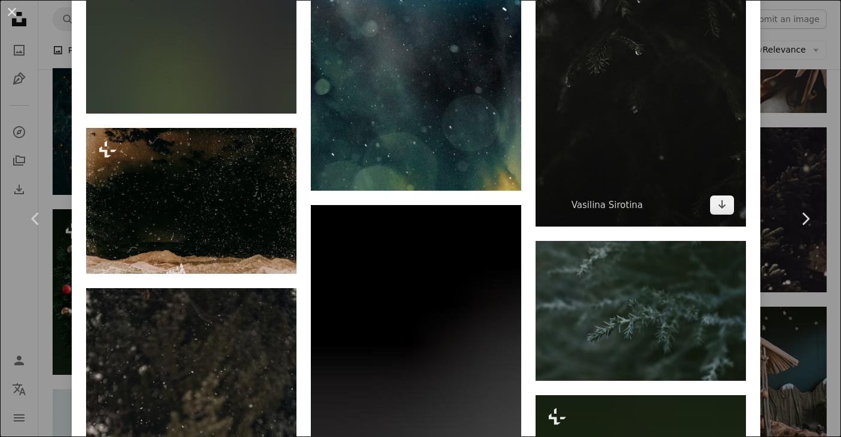
scroll to position [2372, 0]
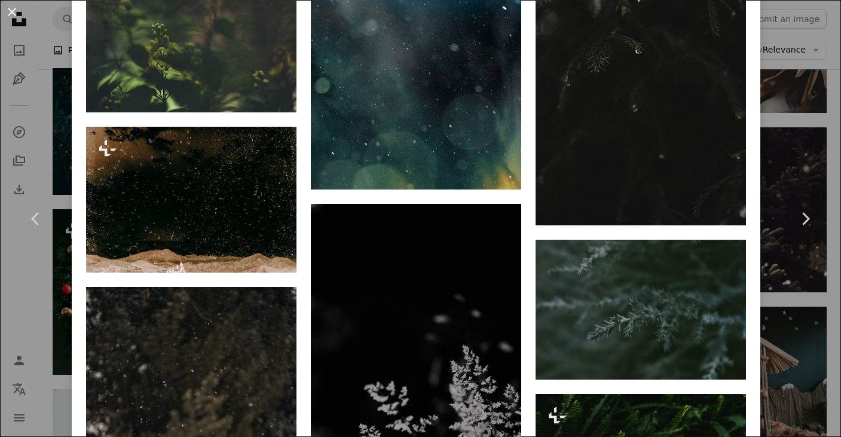
click at [14, 16] on button "An X shape" at bounding box center [12, 12] width 14 height 14
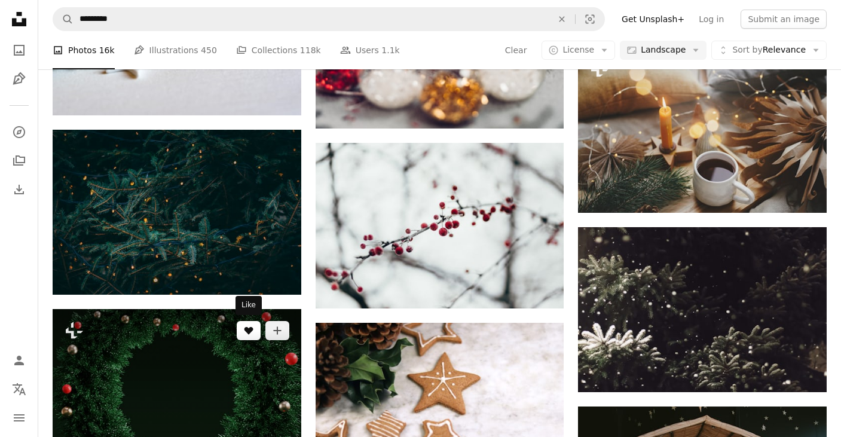
scroll to position [3443, 0]
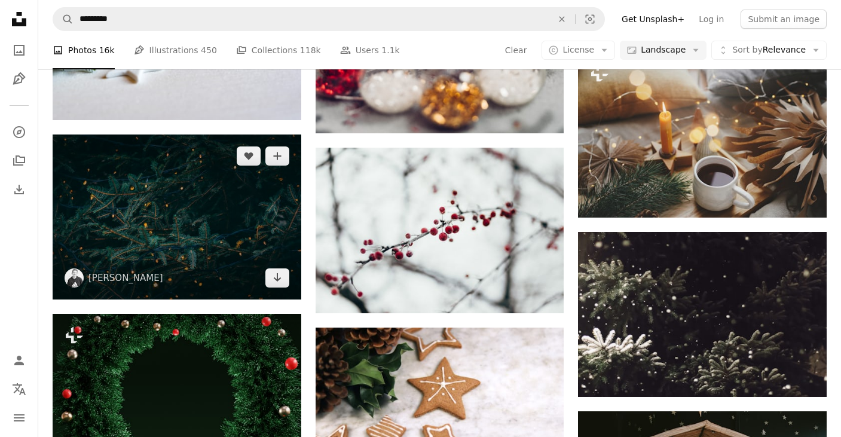
click at [220, 228] on img at bounding box center [177, 216] width 249 height 165
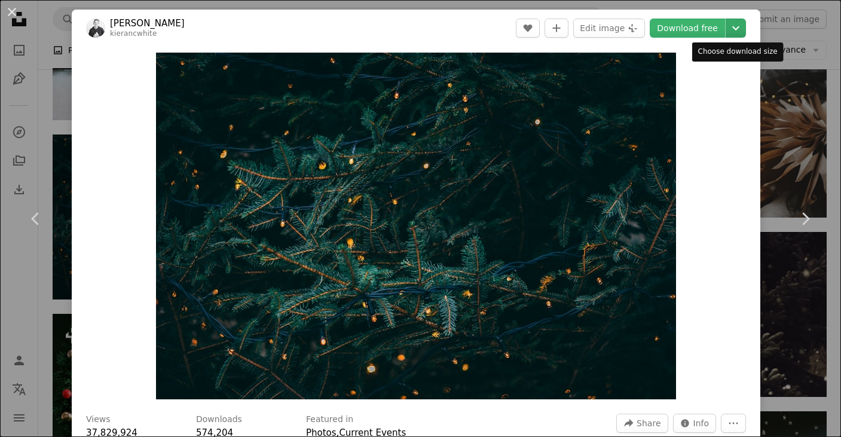
click at [737, 27] on icon "Chevron down" at bounding box center [735, 28] width 19 height 14
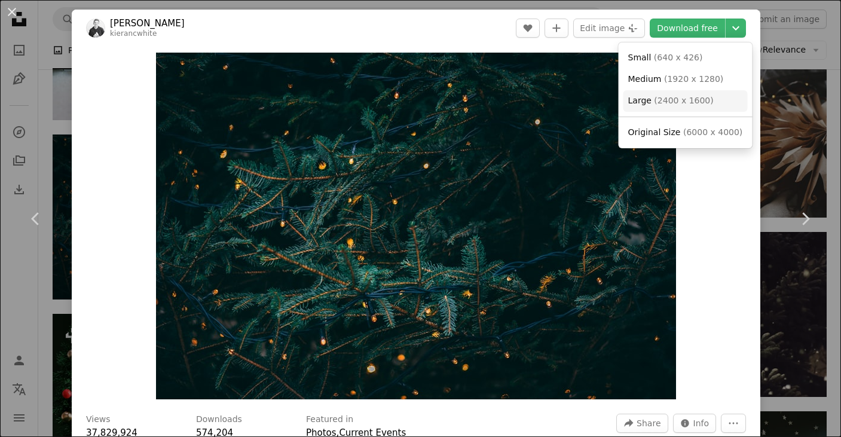
click at [707, 98] on span "( 2400 x 1600 )" at bounding box center [683, 101] width 59 height 10
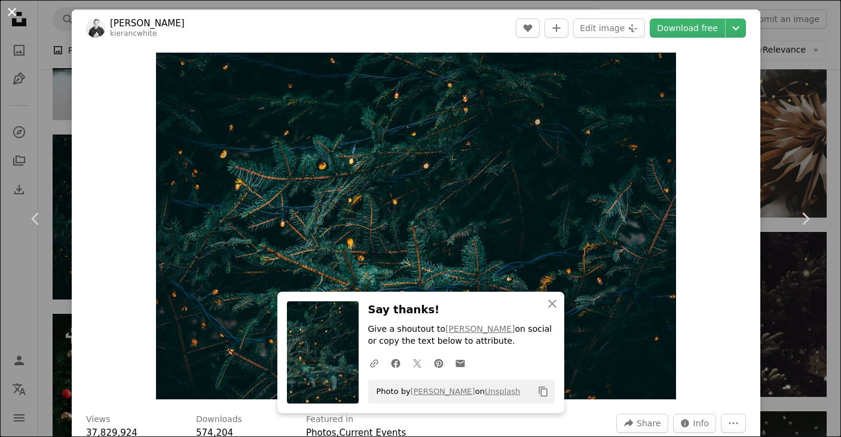
click at [13, 9] on button "An X shape" at bounding box center [12, 12] width 14 height 14
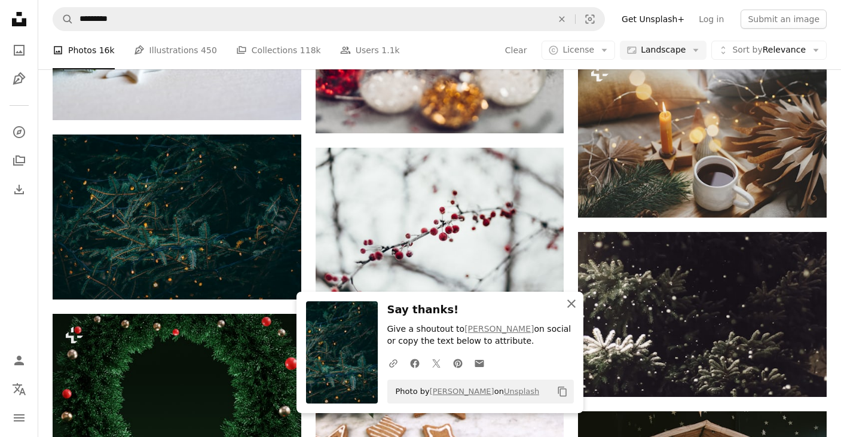
click at [575, 302] on icon "button" at bounding box center [571, 303] width 8 height 8
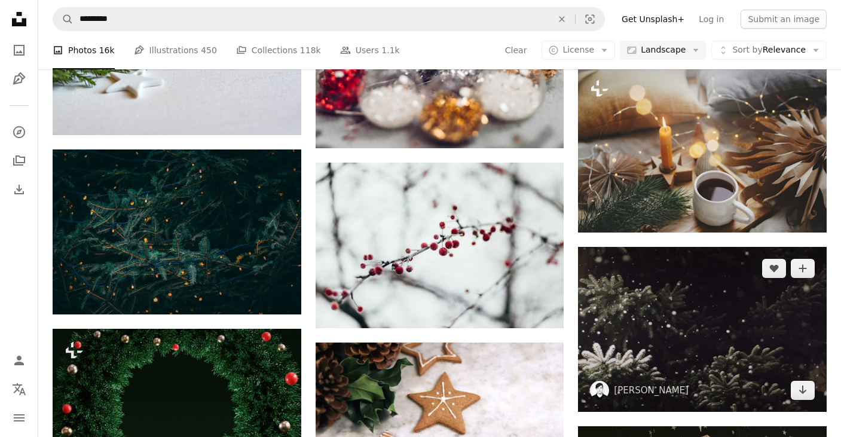
scroll to position [3347, 0]
